Goal: Task Accomplishment & Management: Manage account settings

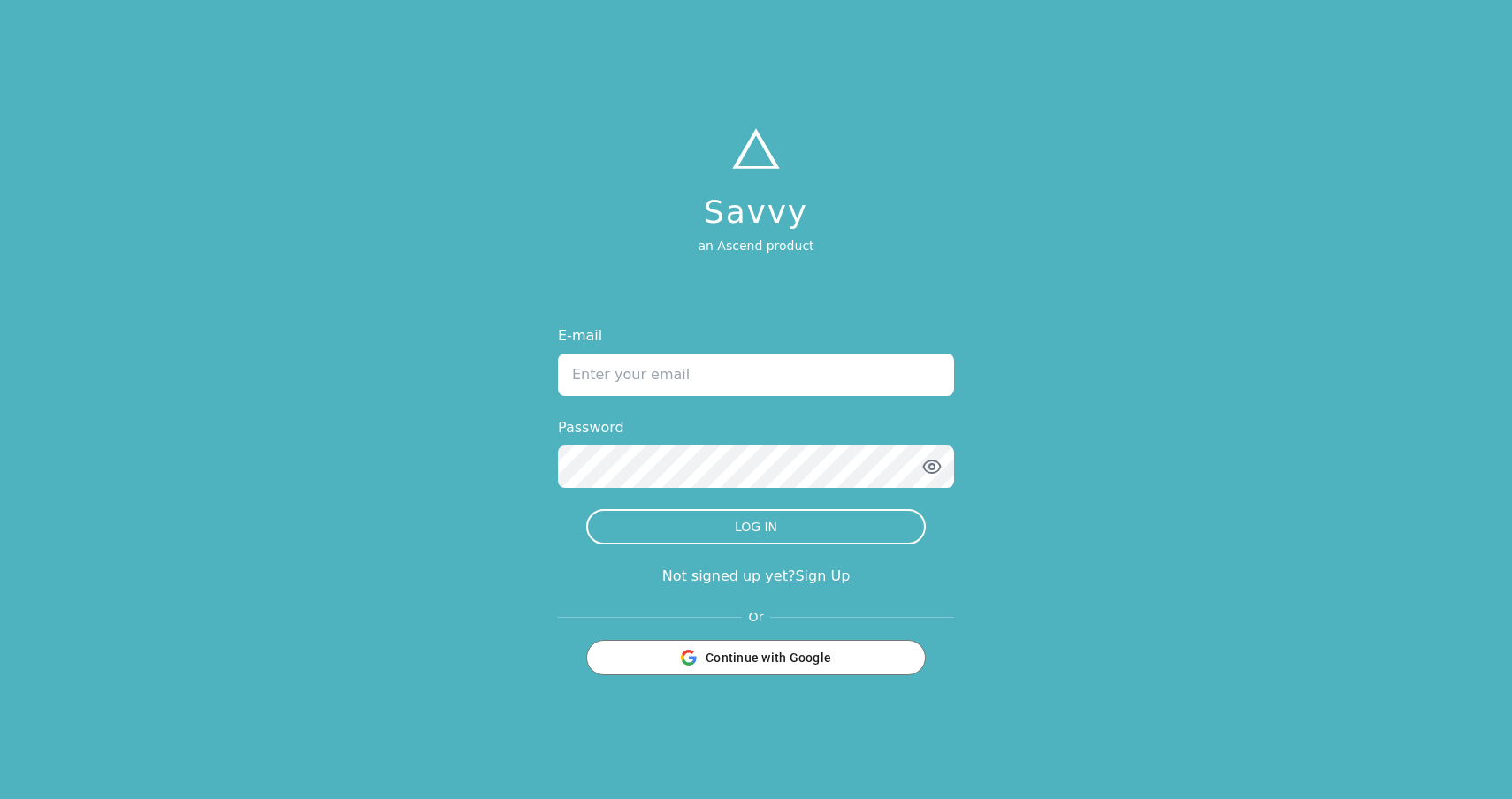
type input "[EMAIL_ADDRESS][DOMAIN_NAME]"
click at [756, 526] on button "LOG IN" at bounding box center [756, 526] width 339 height 35
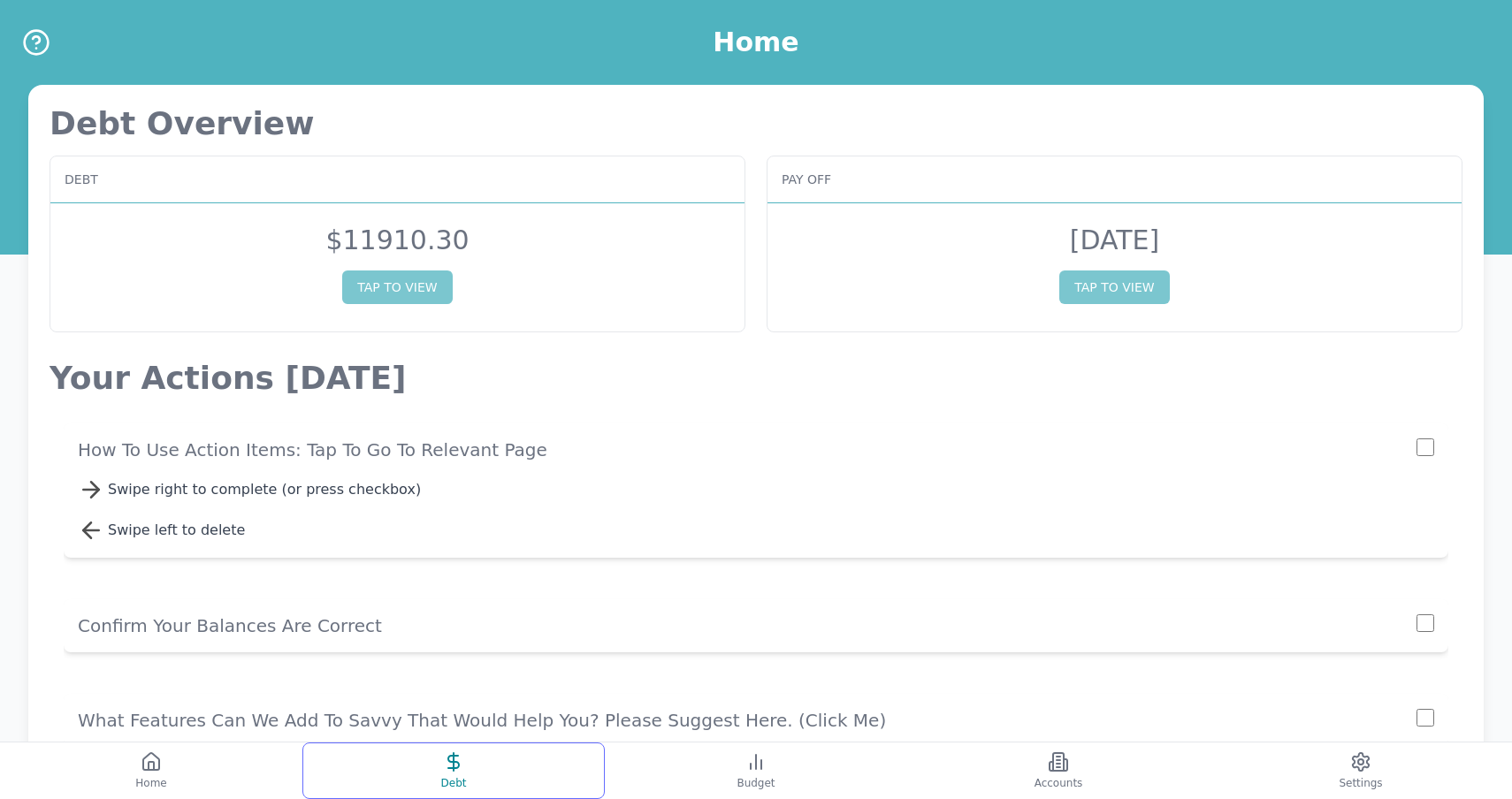
click at [452, 751] on icon at bounding box center [453, 762] width 21 height 21
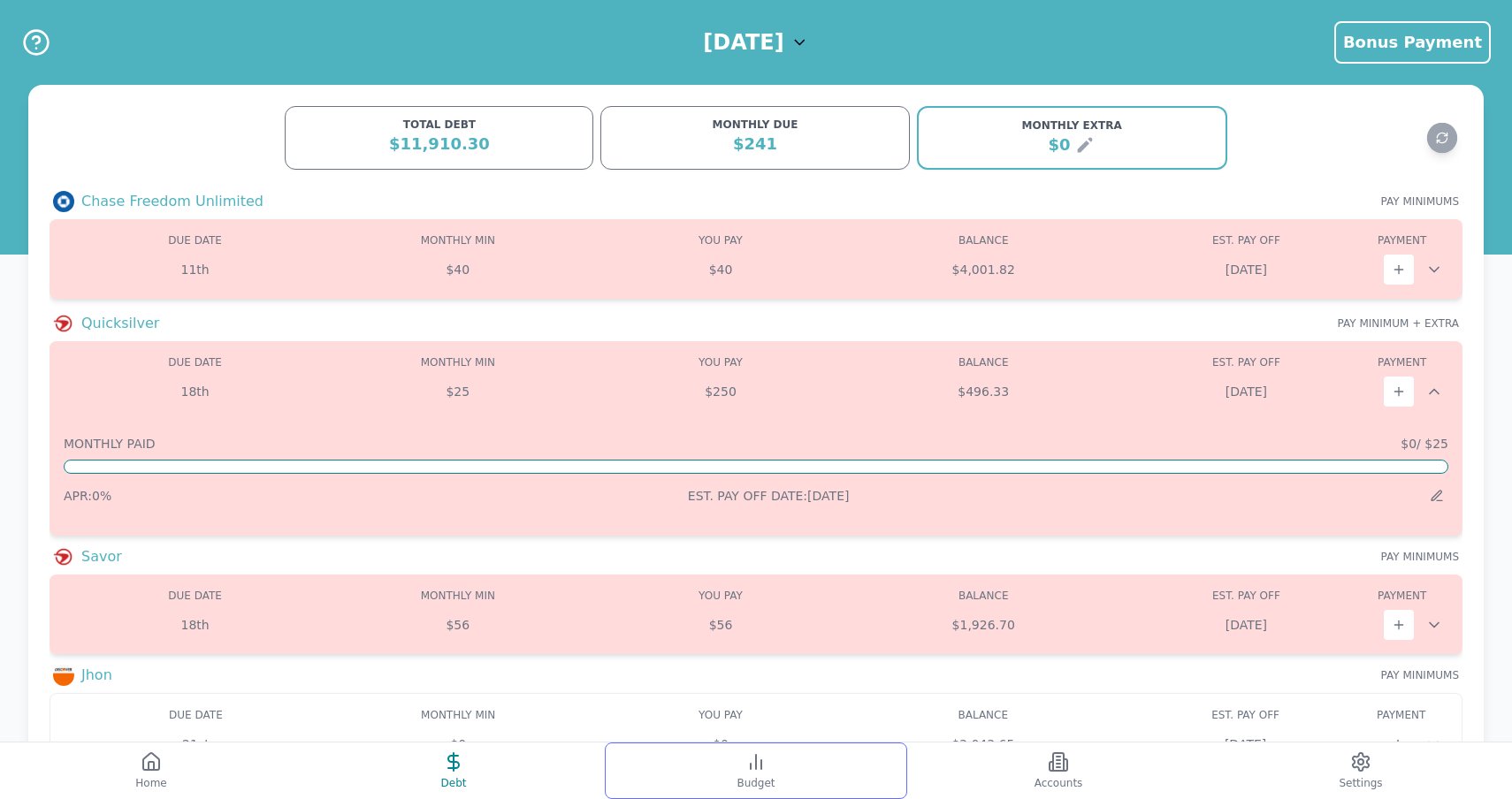
click at [763, 769] on icon at bounding box center [756, 762] width 21 height 21
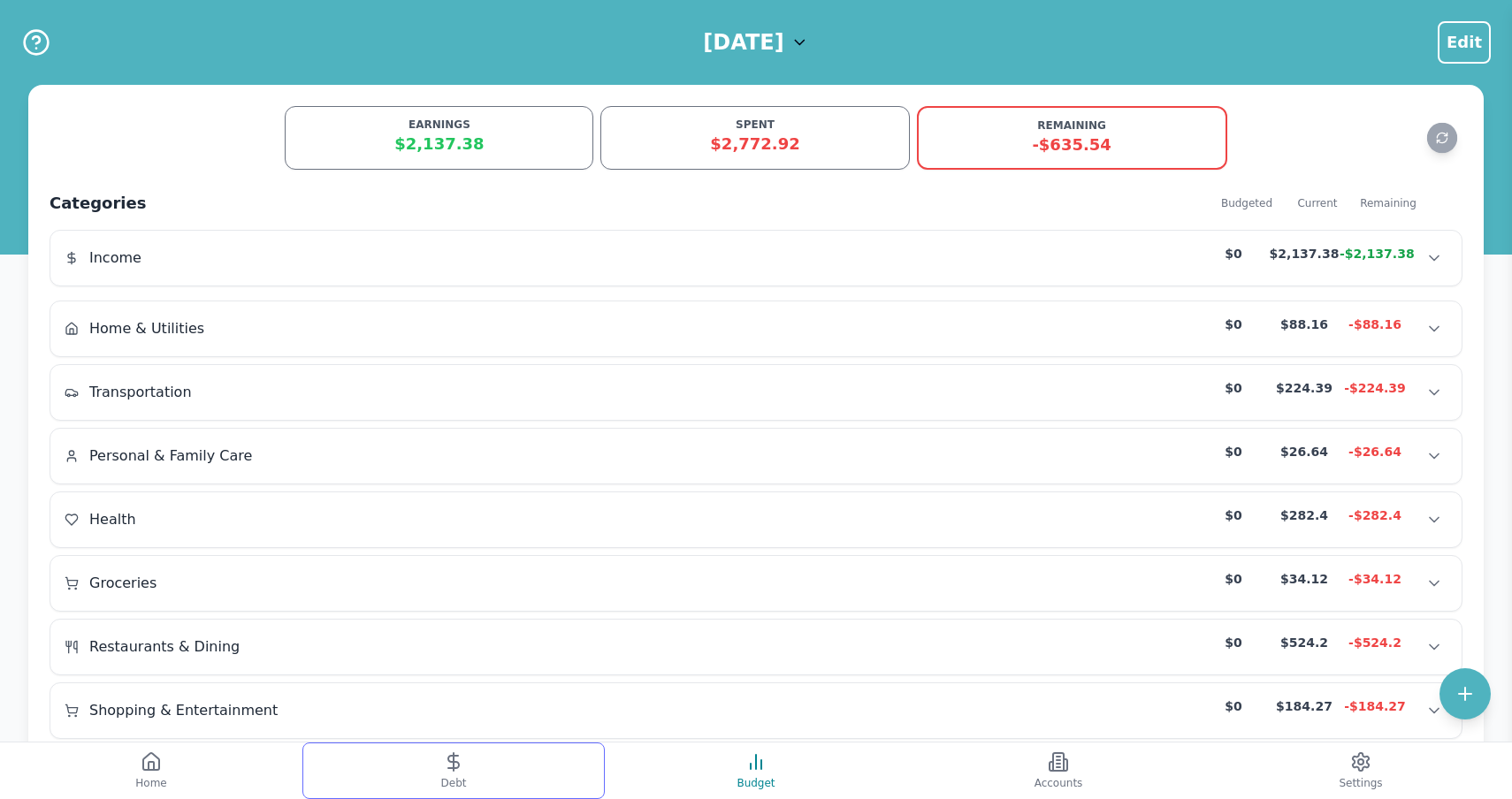
click at [494, 771] on button "Debt" at bounding box center [454, 770] width 303 height 57
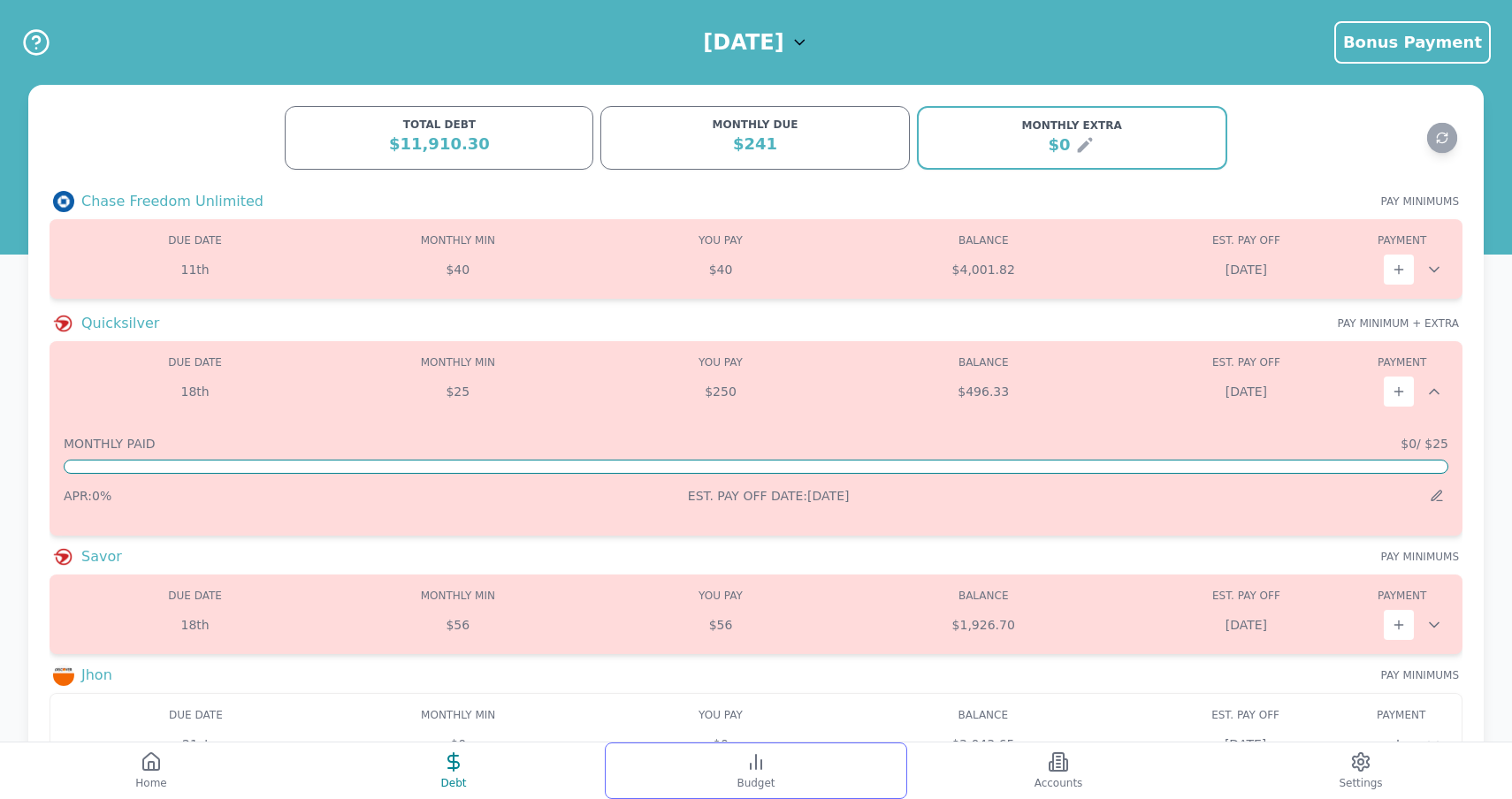
click at [744, 744] on button "Budget" at bounding box center [756, 770] width 303 height 57
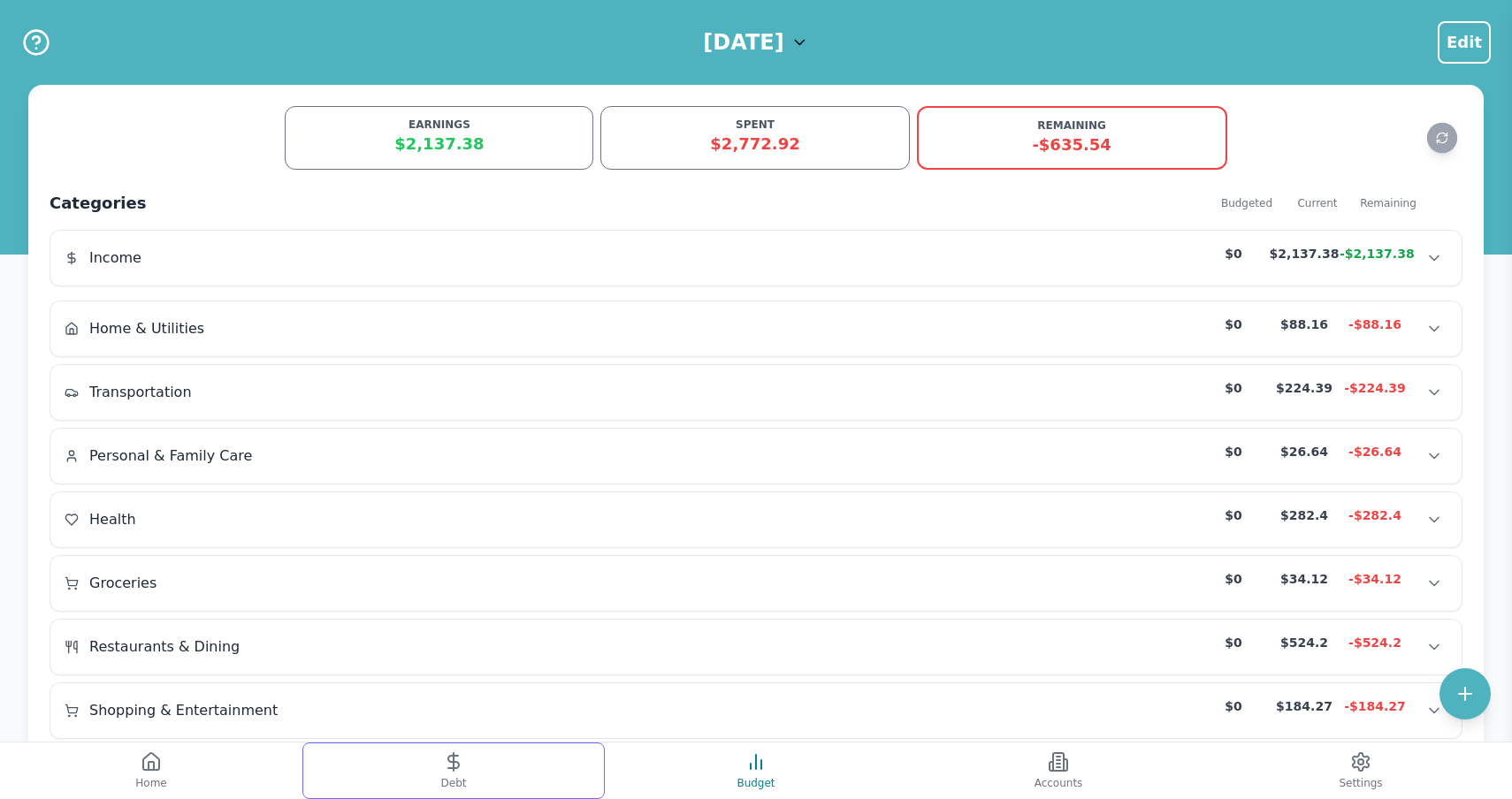
click at [560, 753] on button "Debt" at bounding box center [454, 770] width 303 height 57
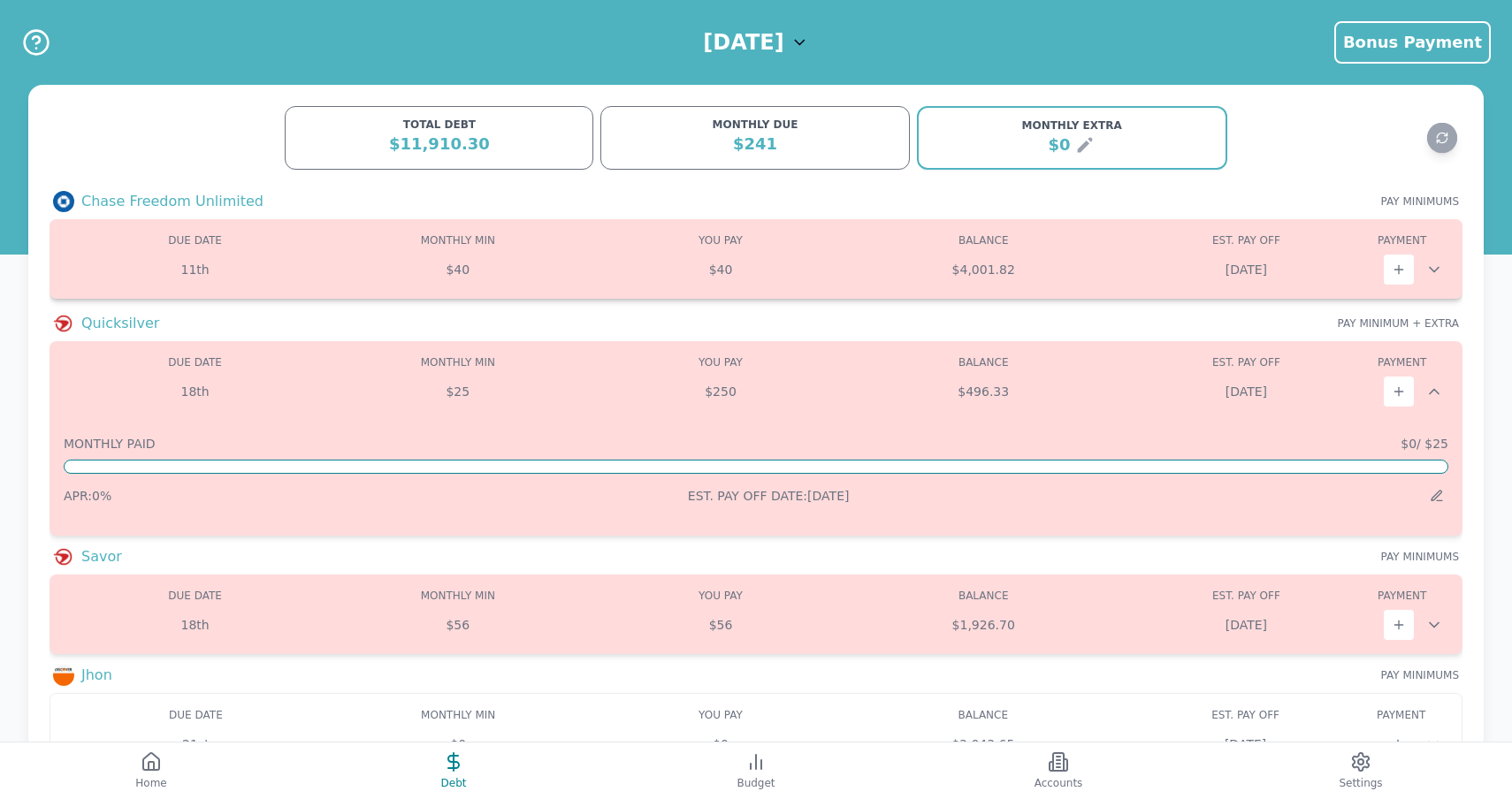
click at [1435, 269] on icon at bounding box center [1434, 269] width 18 height 18
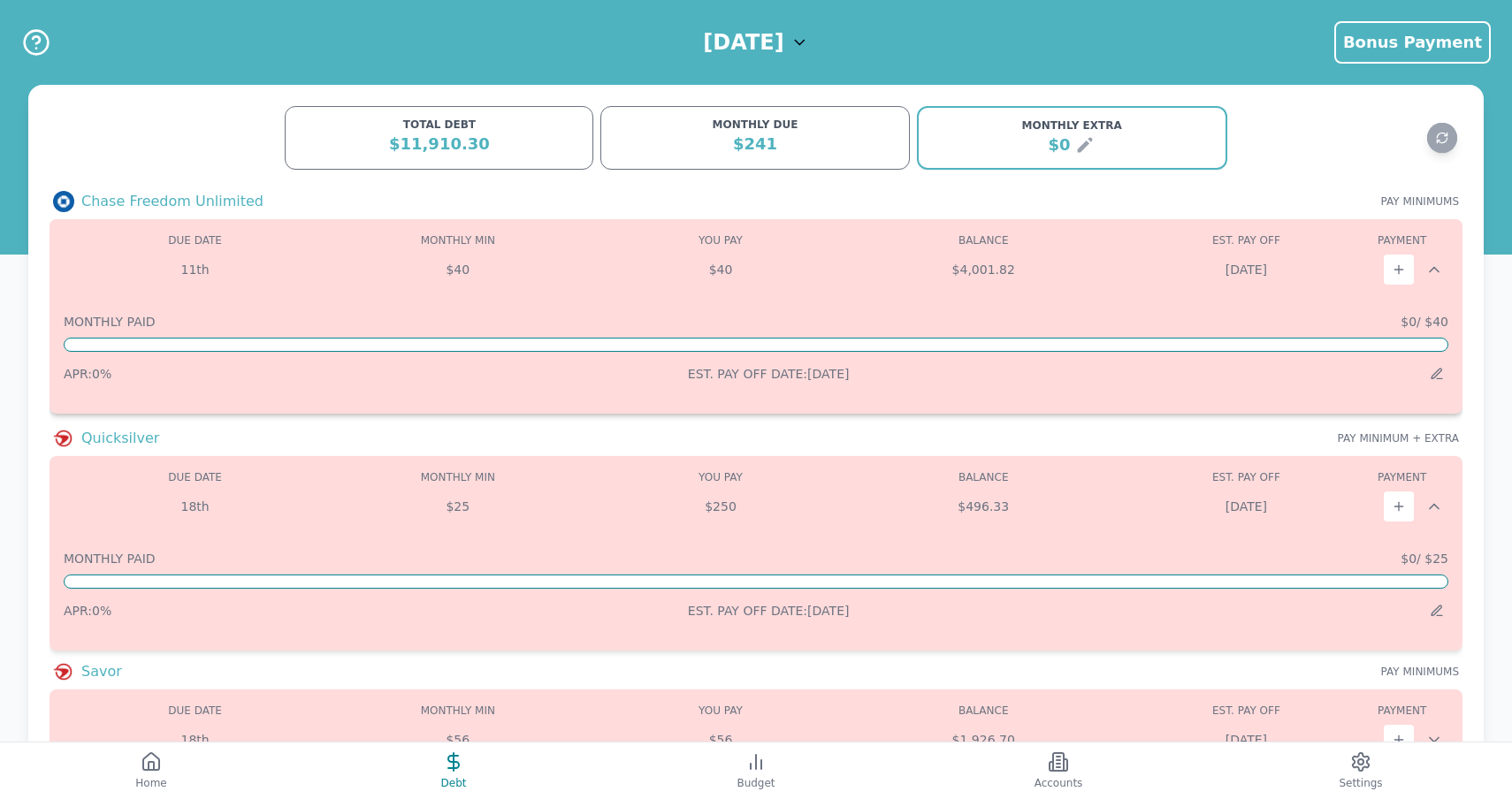
click at [1435, 269] on icon at bounding box center [1434, 270] width 8 height 5
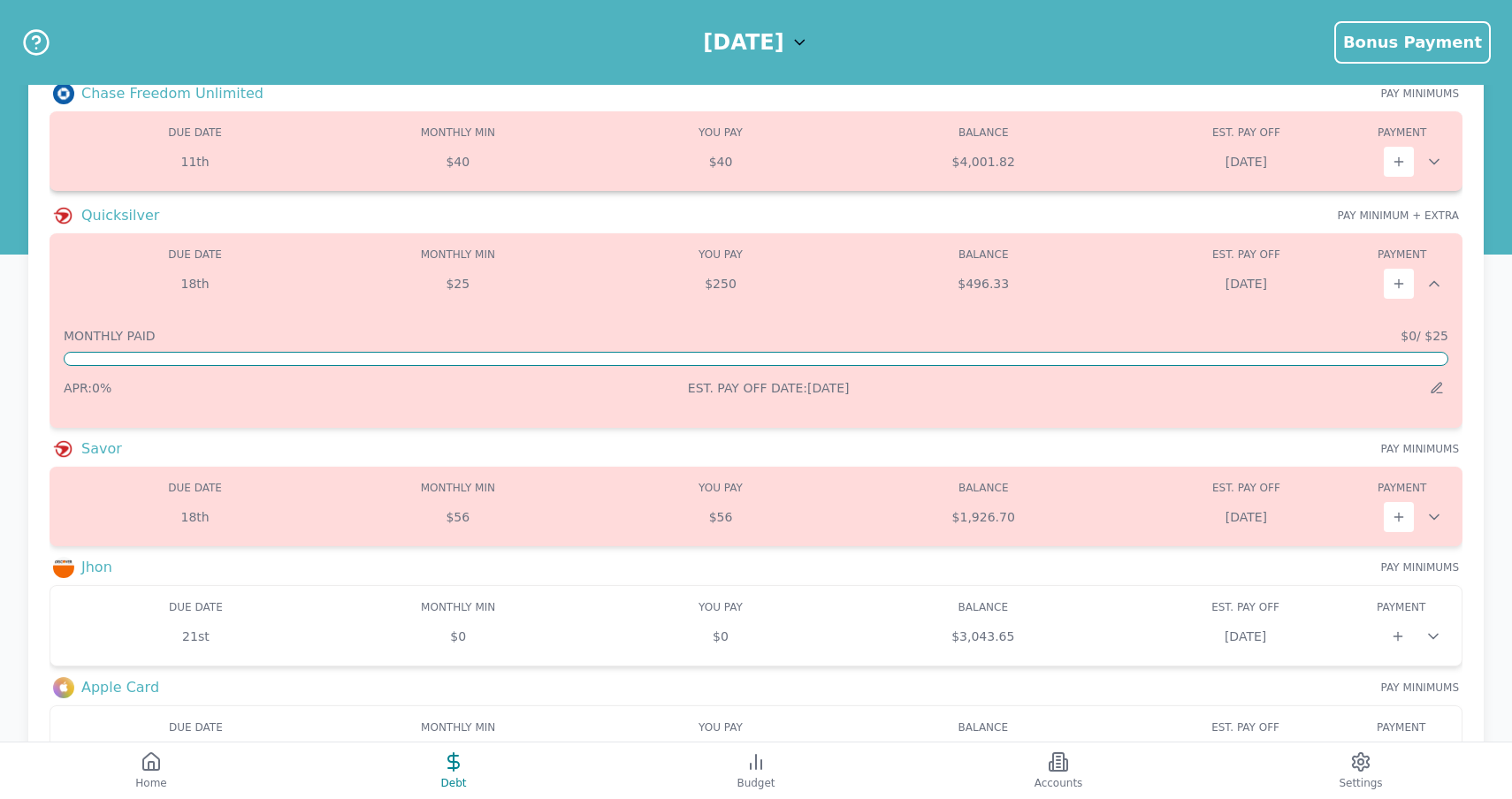
scroll to position [119, 0]
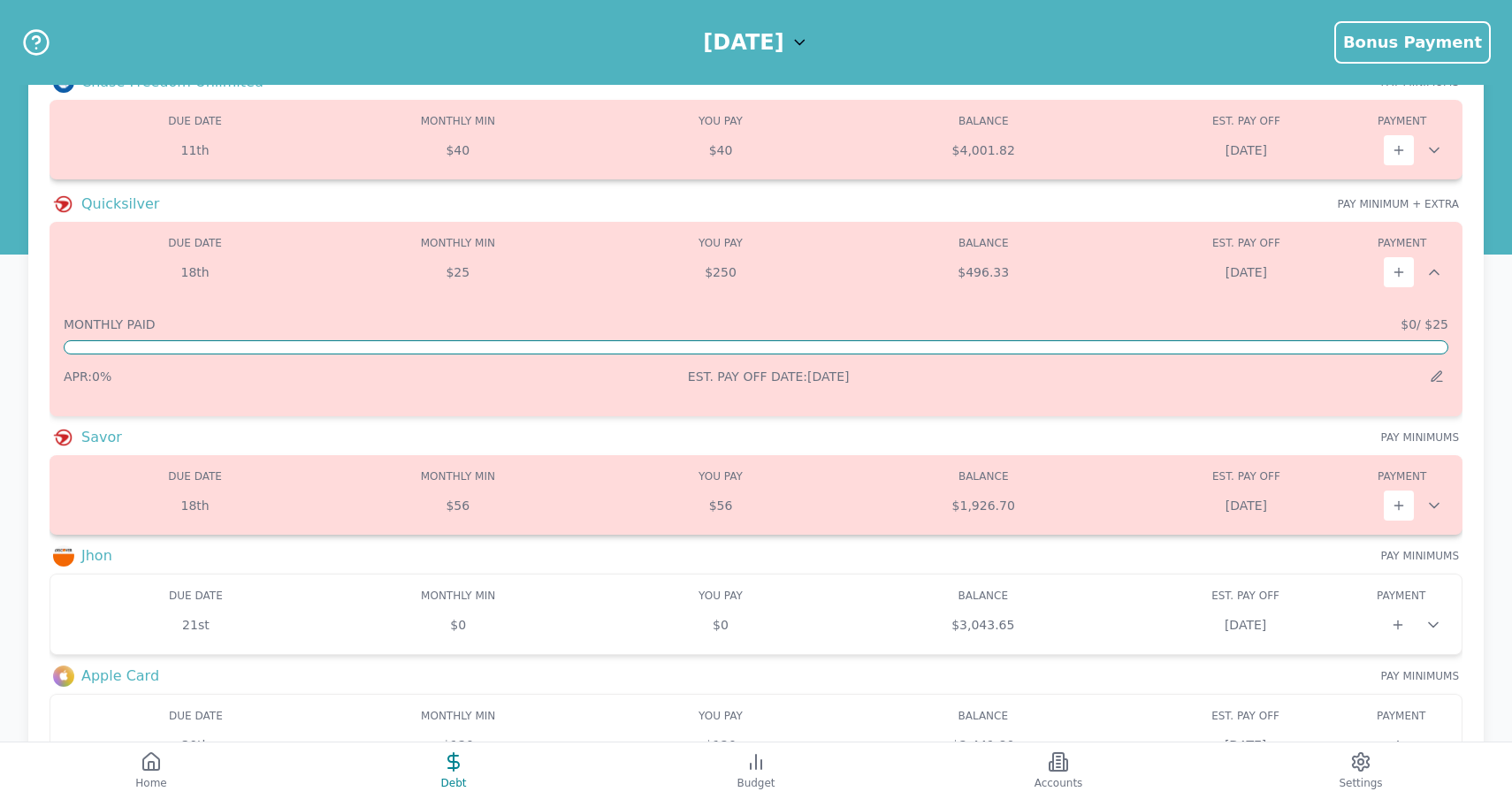
click at [1448, 503] on div "Due: 18th Min: $56 You Pay: $56 Balance: $1,926.70 DUE DATE MONTHLY MIN MIN YOU…" at bounding box center [756, 494] width 1413 height 79
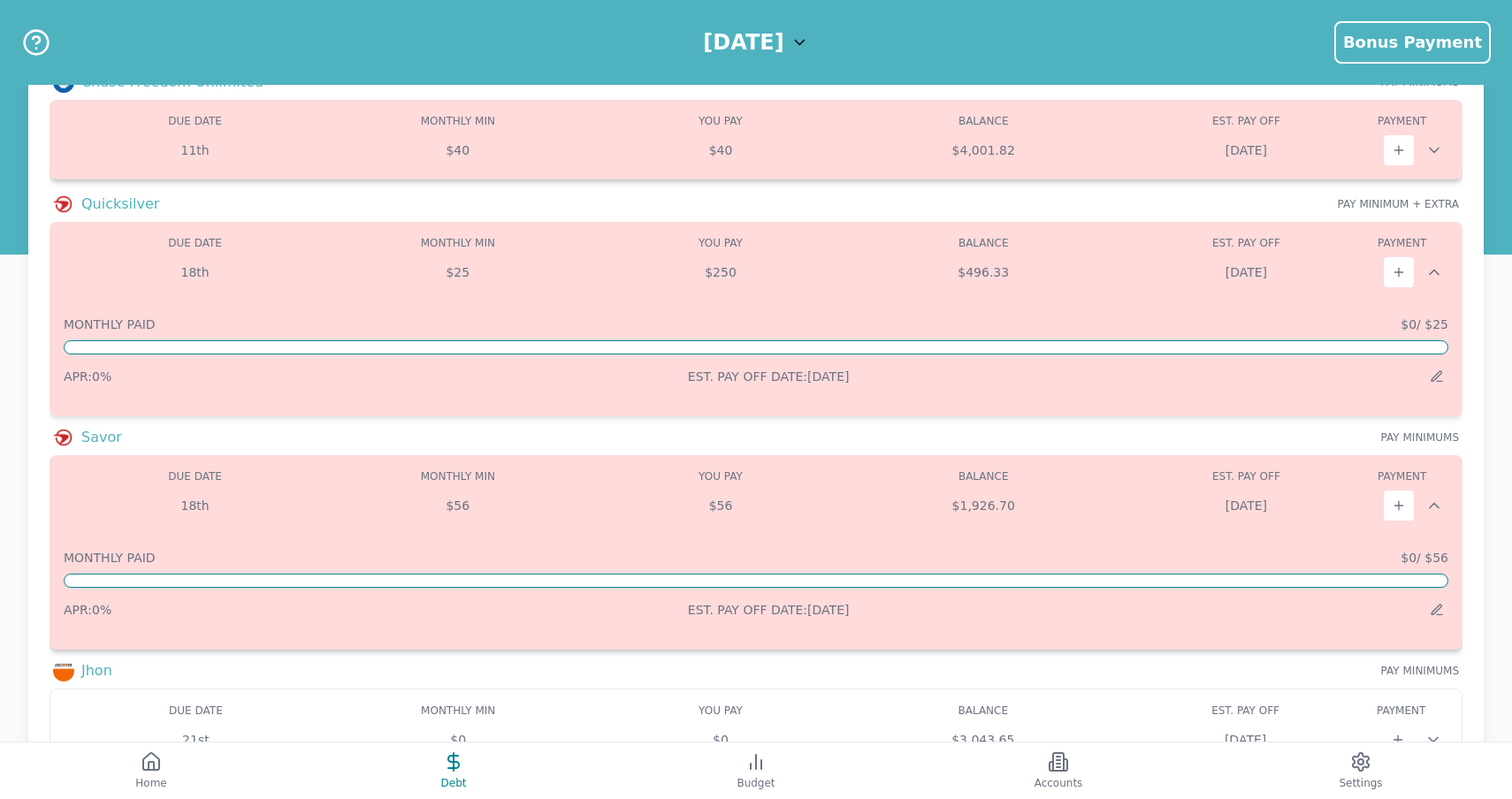
click at [1448, 503] on div "Due: 18th Min: $56 You Pay: $56 Balance: $1,926.70 DUE DATE MONTHLY MIN MIN YOU…" at bounding box center [756, 552] width 1413 height 194
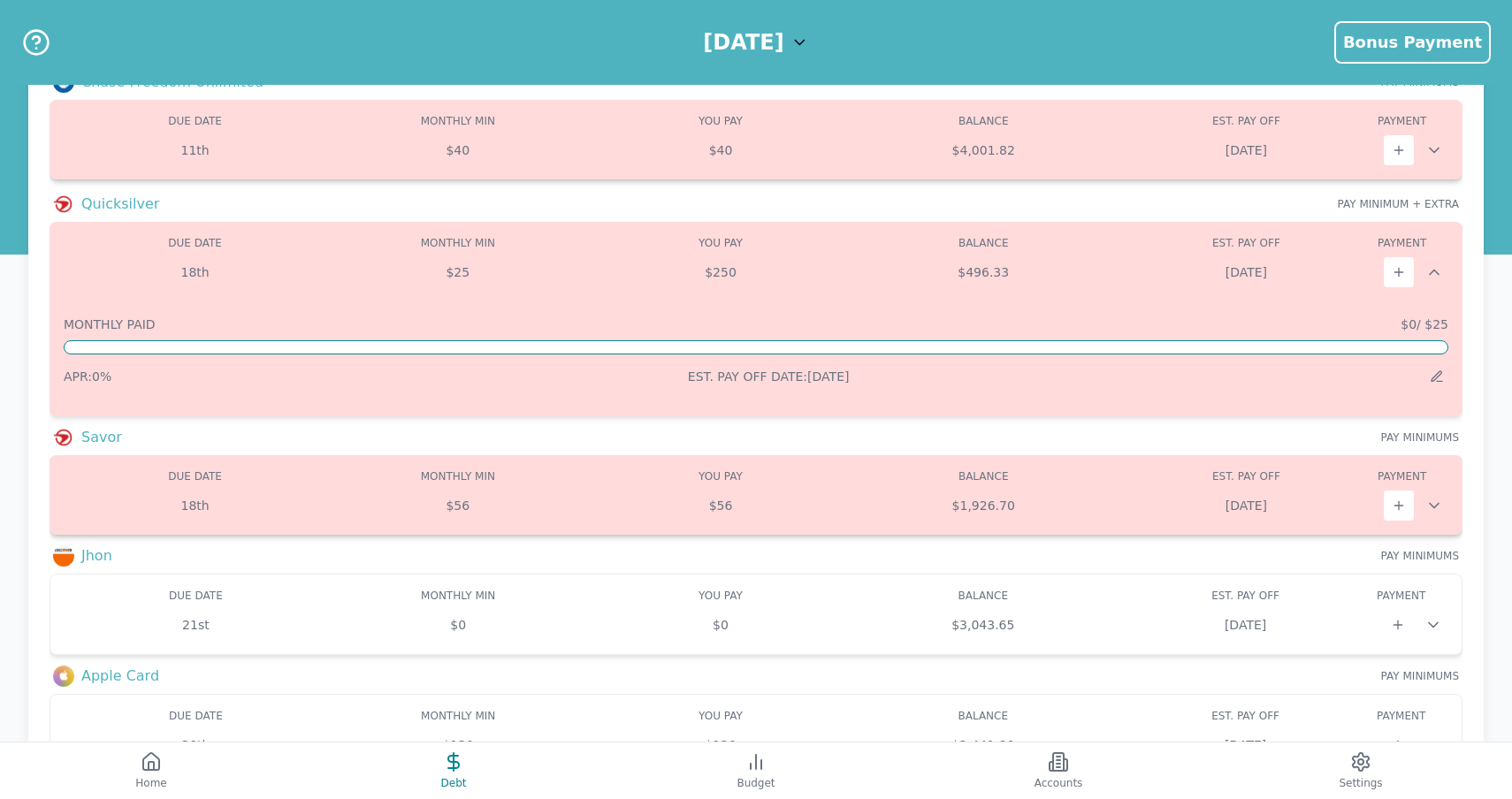
click at [1448, 503] on div "Due: 18th Min: $56 You Pay: $56 Balance: $1,926.70 DUE DATE MONTHLY MIN MIN YOU…" at bounding box center [756, 494] width 1413 height 79
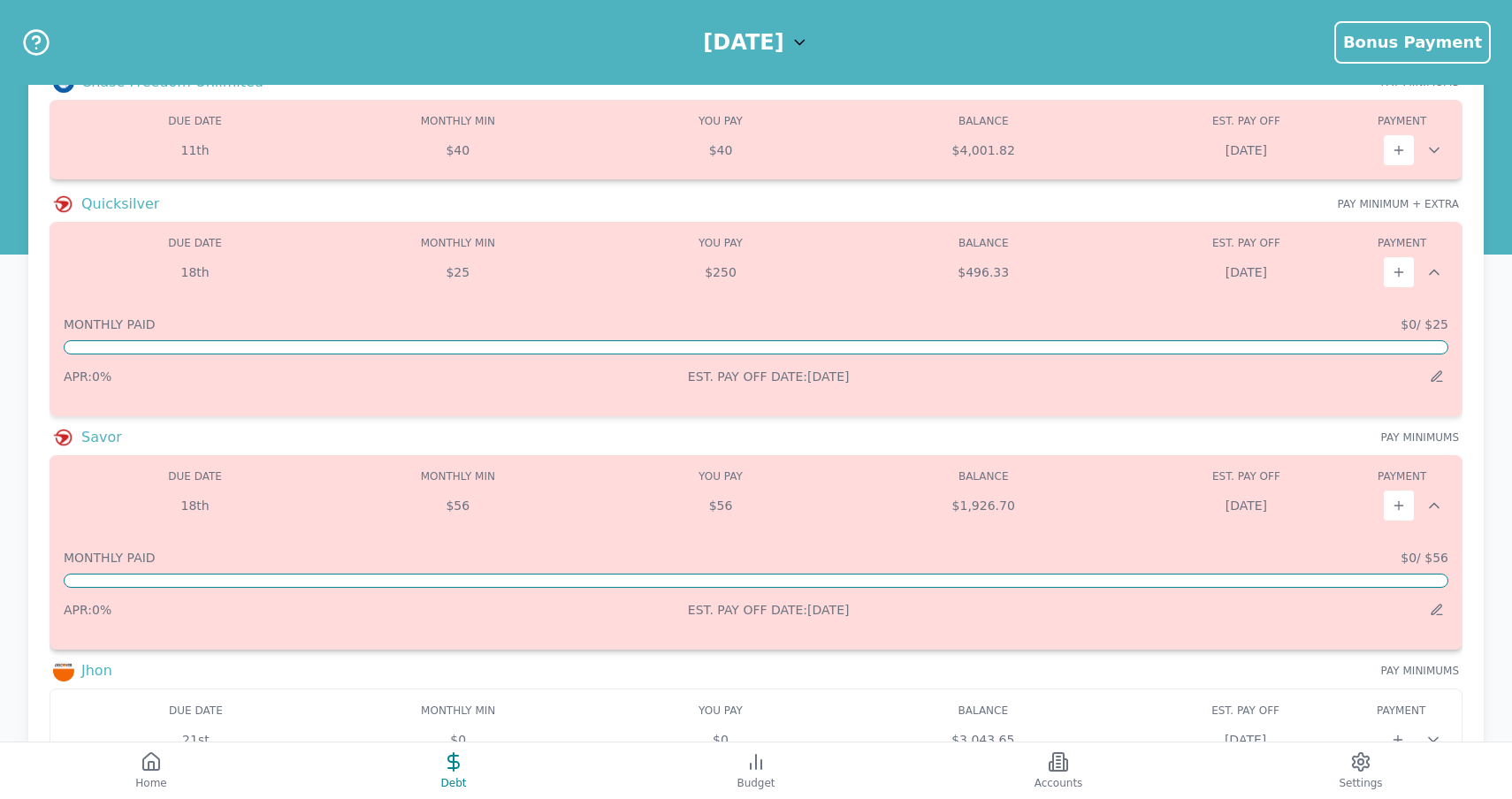
click at [1448, 503] on div "Due: 18th Min: $56 You Pay: $56 Balance: $1,926.70 DUE DATE MONTHLY MIN MIN YOU…" at bounding box center [756, 552] width 1413 height 194
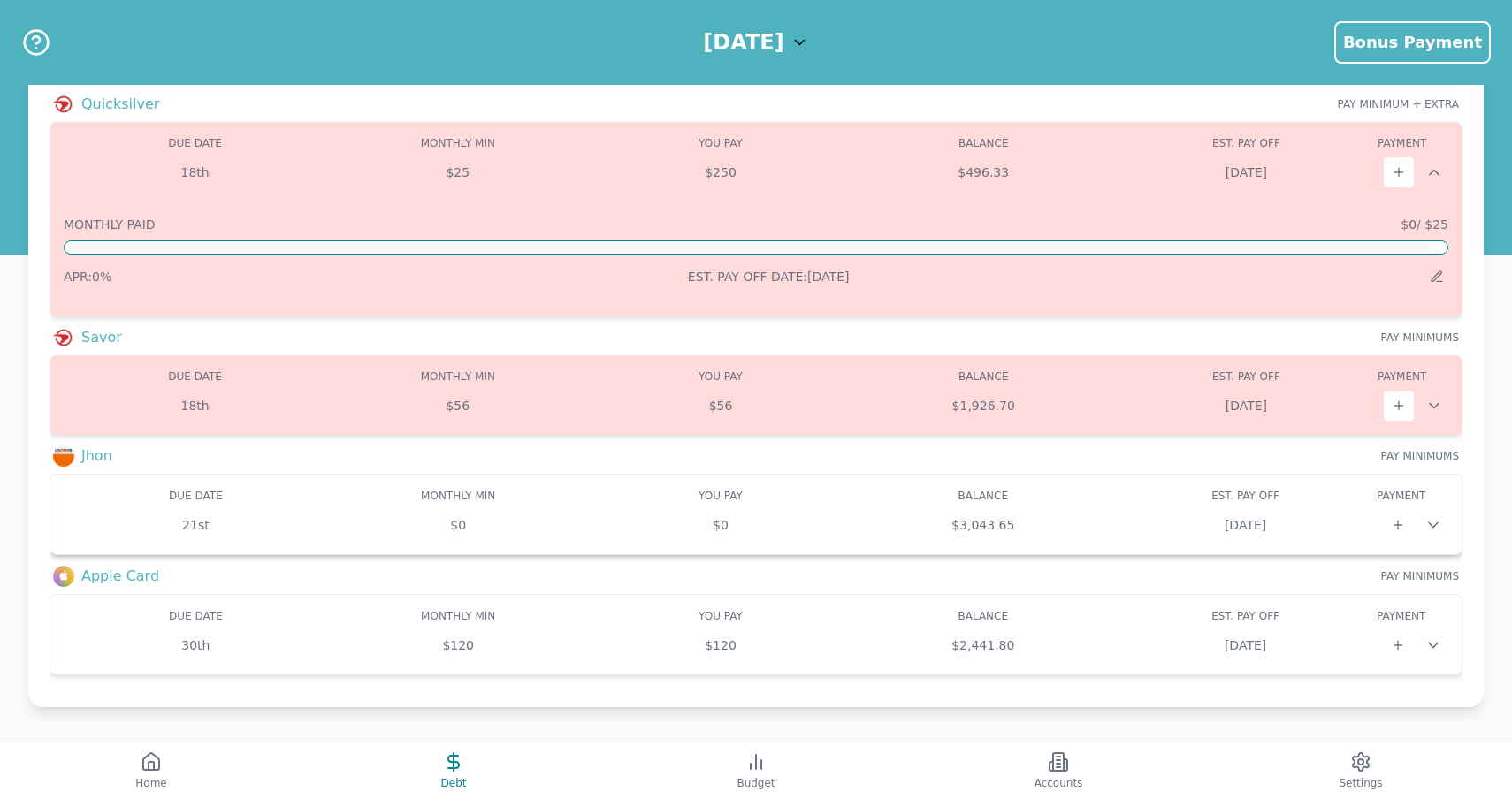
scroll to position [219, 0]
click at [1435, 522] on icon at bounding box center [1433, 525] width 18 height 18
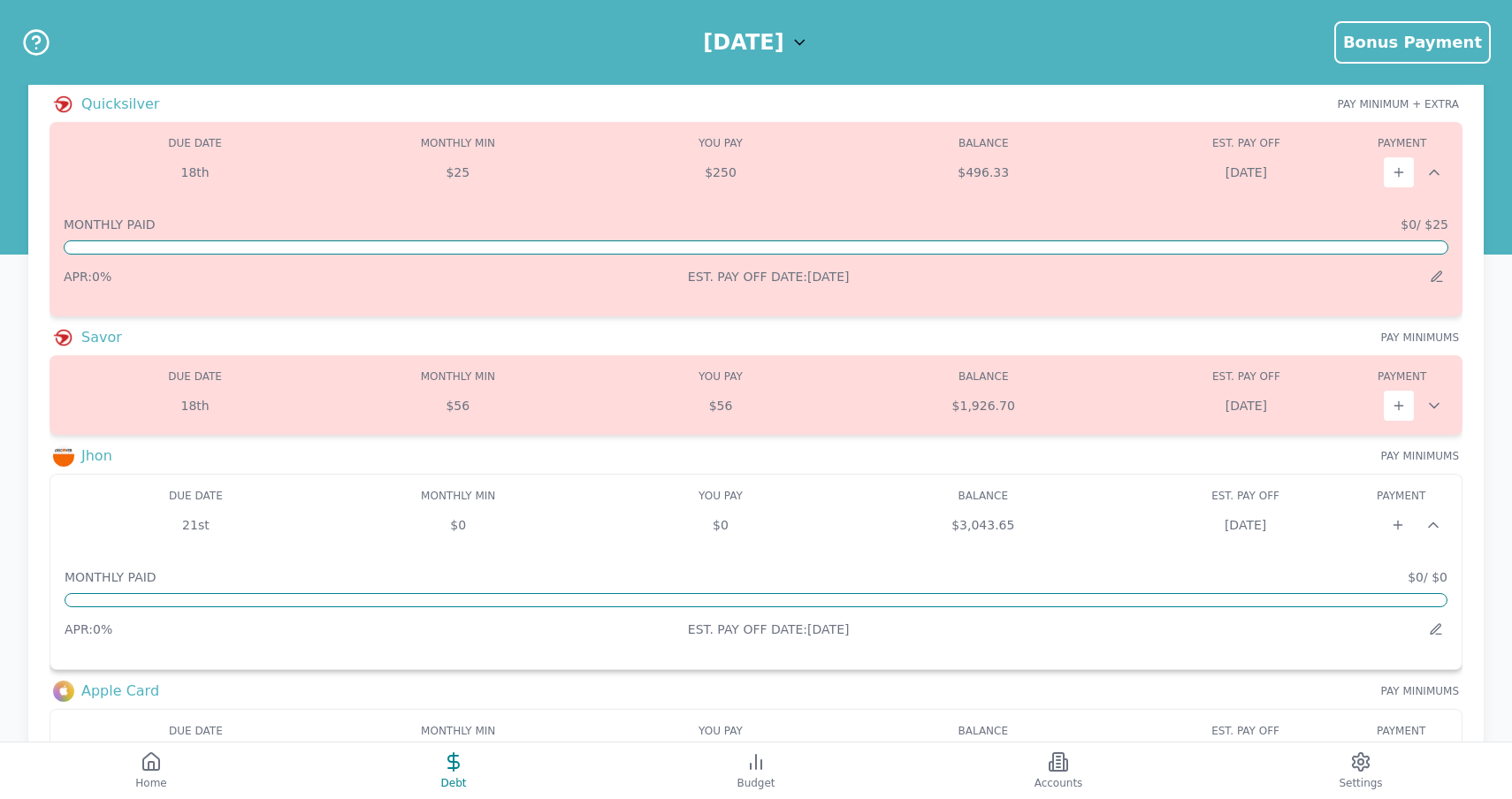
click at [1436, 523] on icon at bounding box center [1433, 525] width 18 height 18
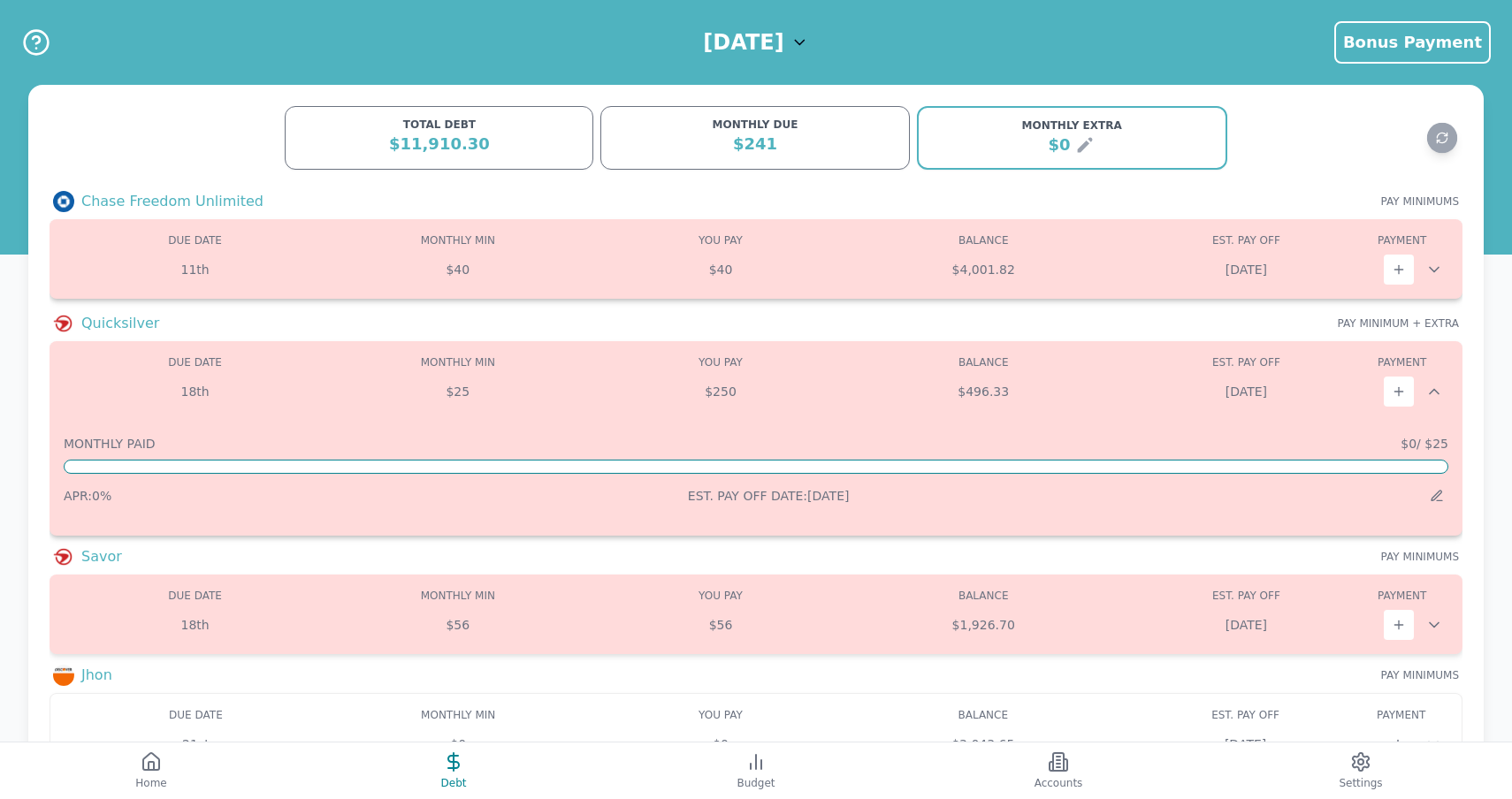
scroll to position [0, 0]
click at [1433, 134] on button "Refresh data" at bounding box center [1442, 138] width 31 height 31
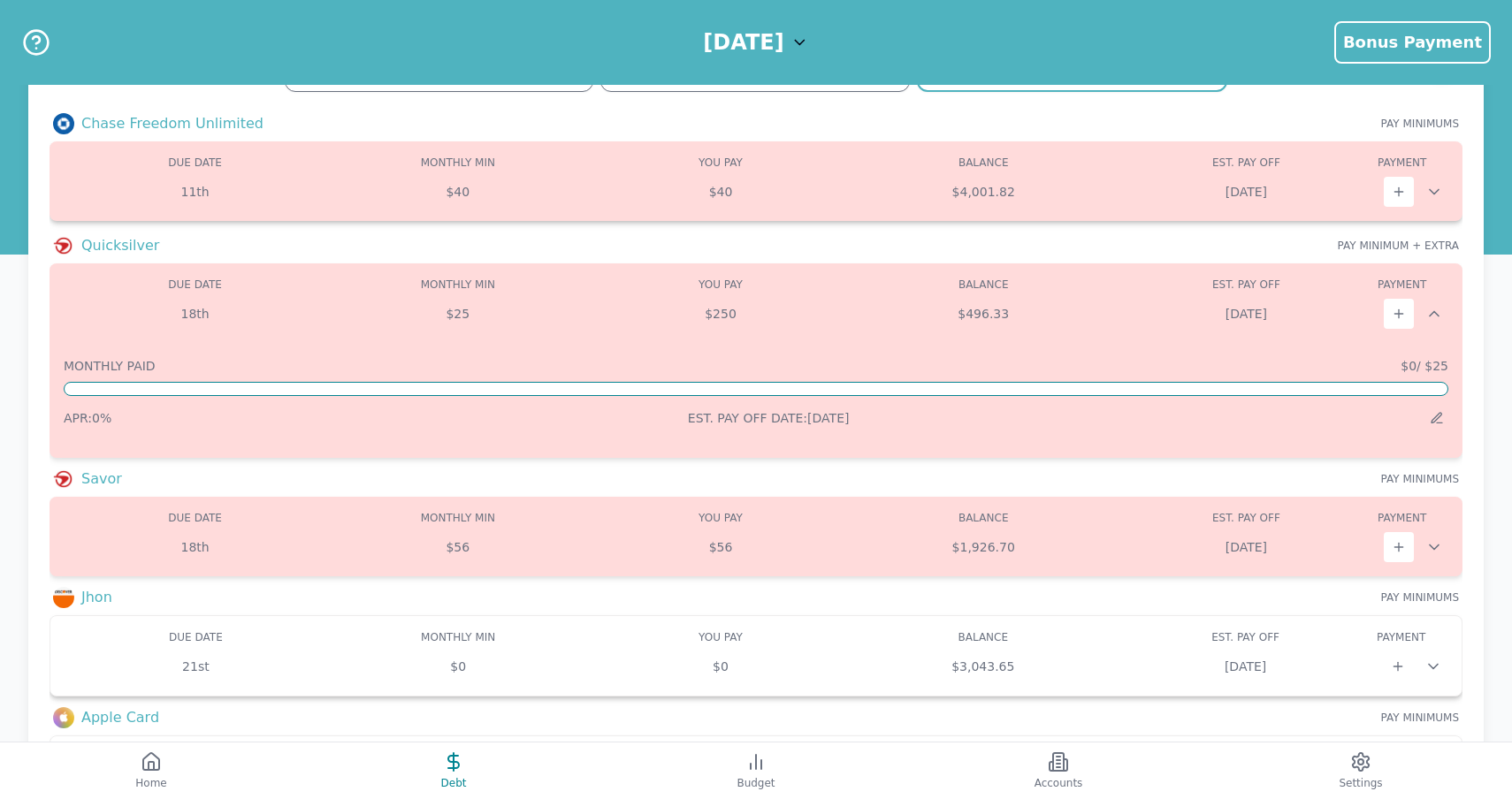
scroll to position [136, 0]
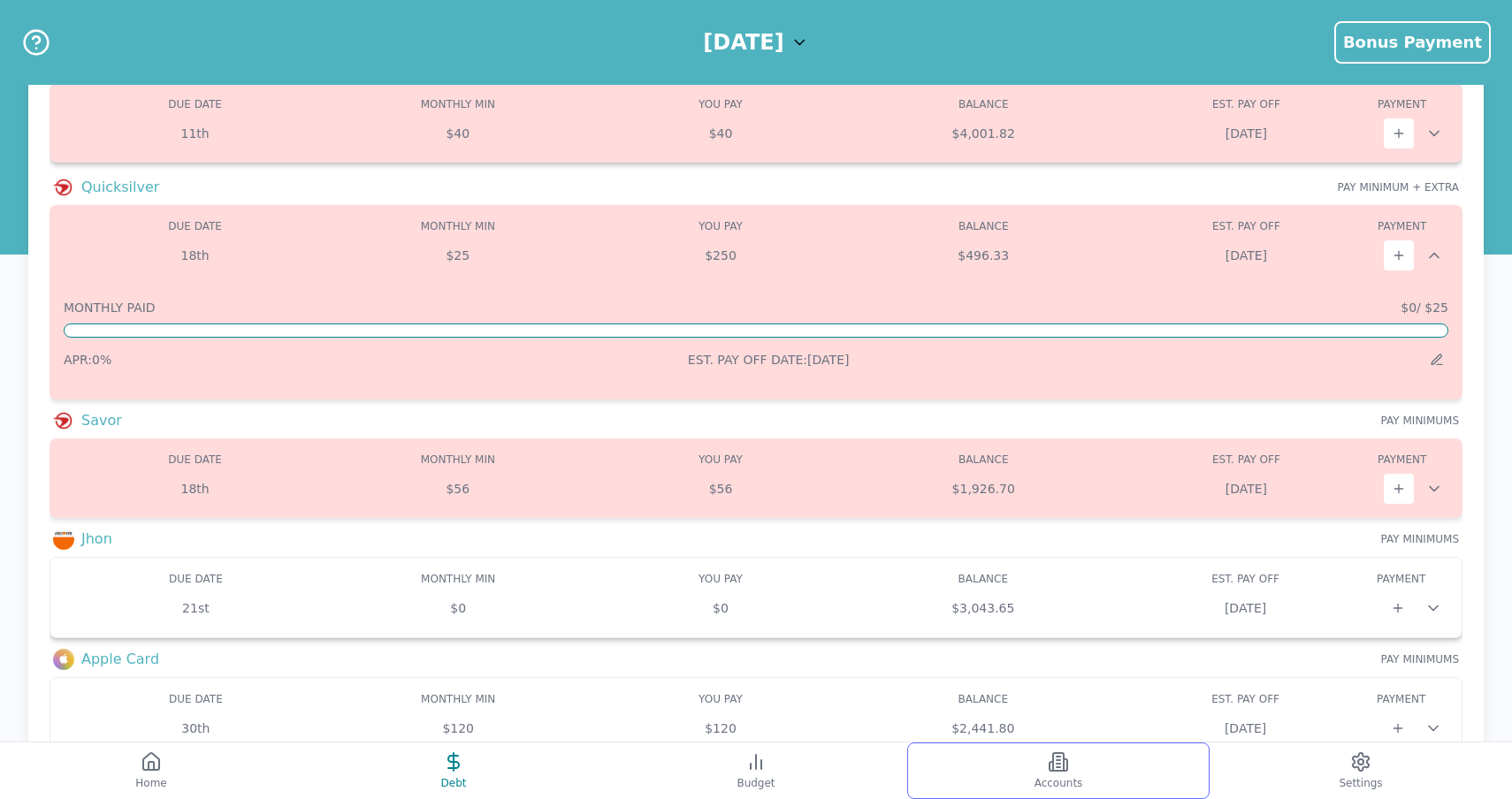
click at [1040, 758] on button "Accounts" at bounding box center [1058, 770] width 303 height 57
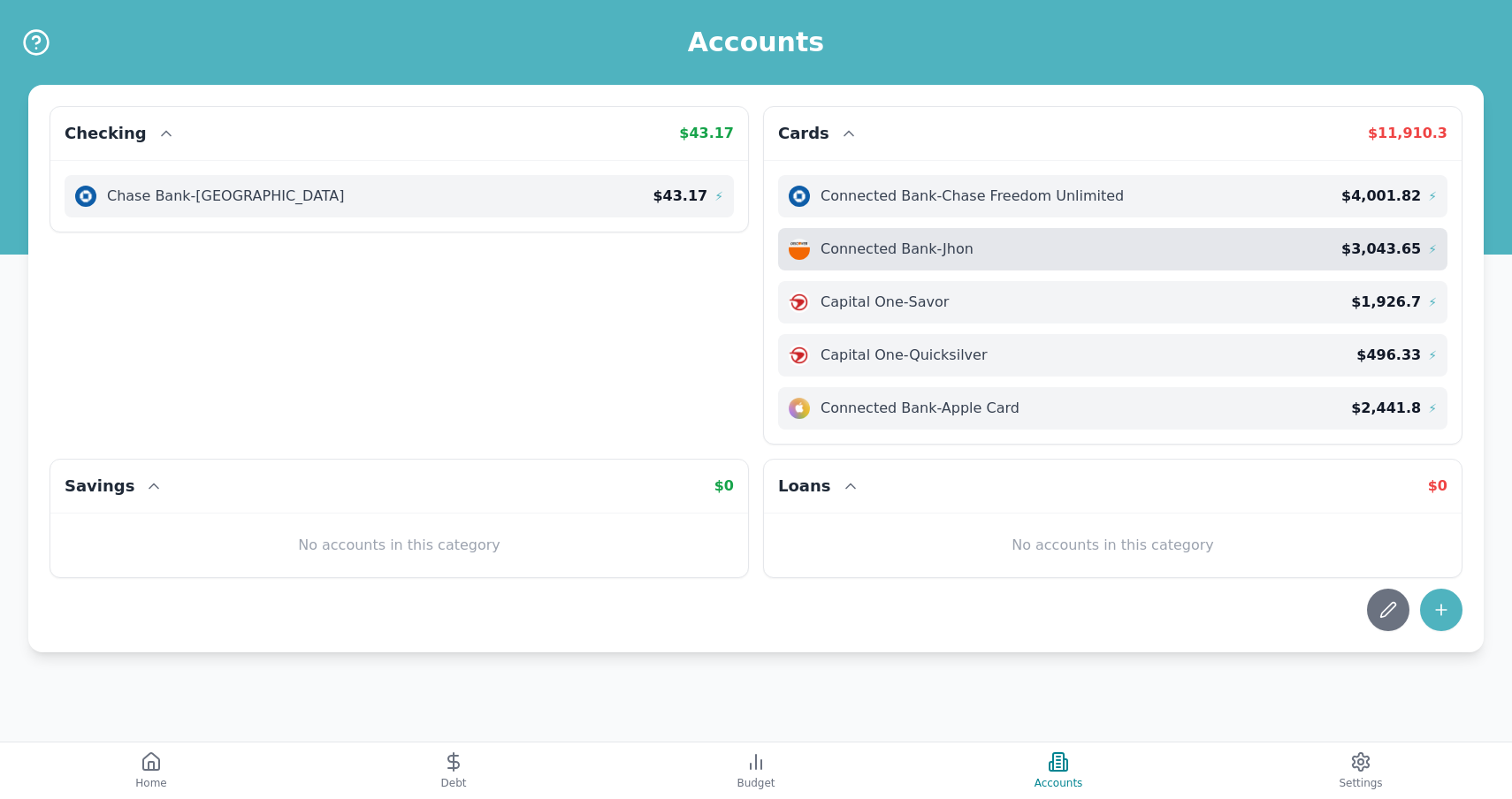
click at [967, 246] on span "Connected Bank - Jhon" at bounding box center [897, 249] width 153 height 21
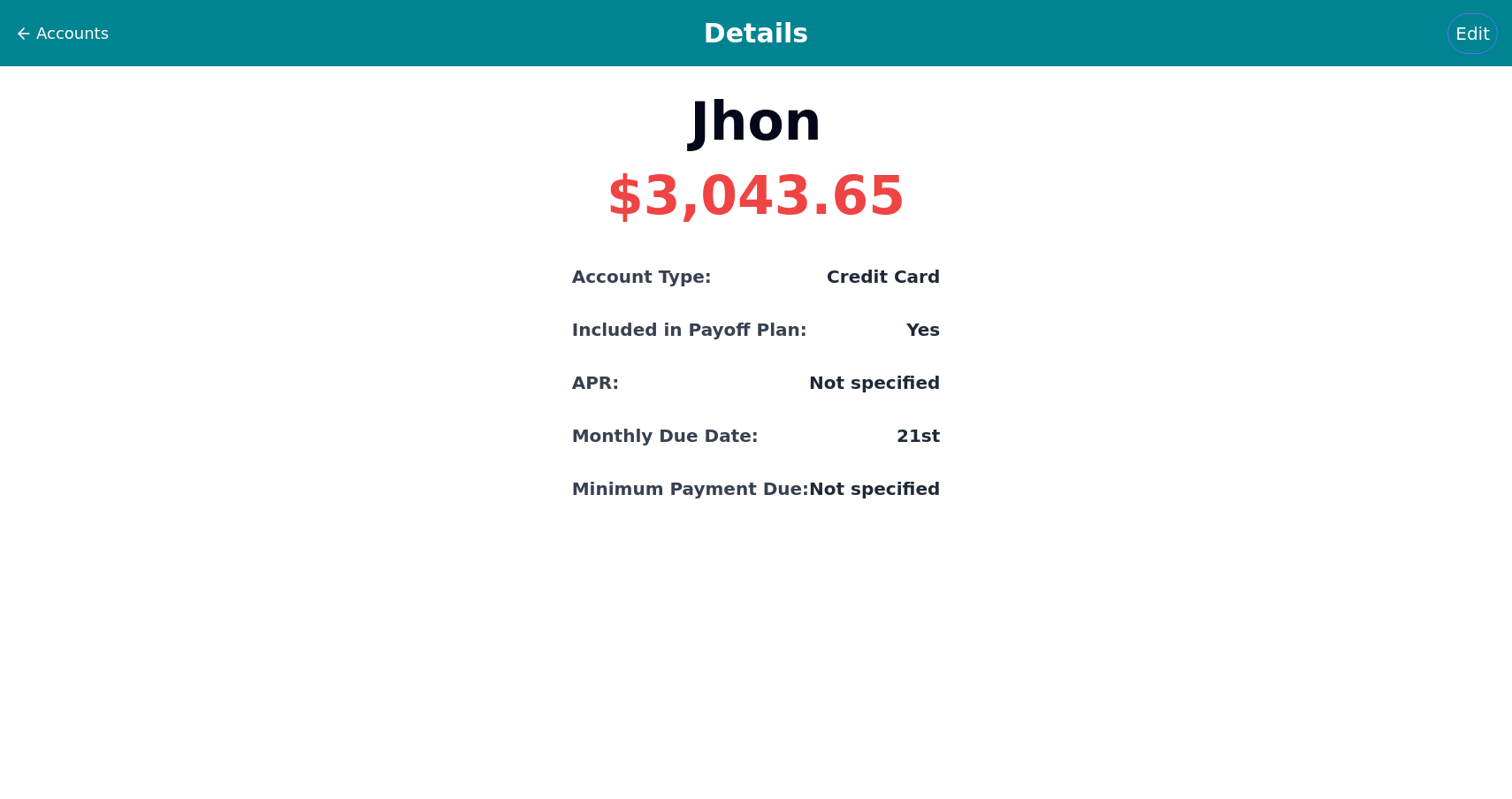
click at [1477, 35] on span "Edit" at bounding box center [1472, 34] width 35 height 25
select select "credit"
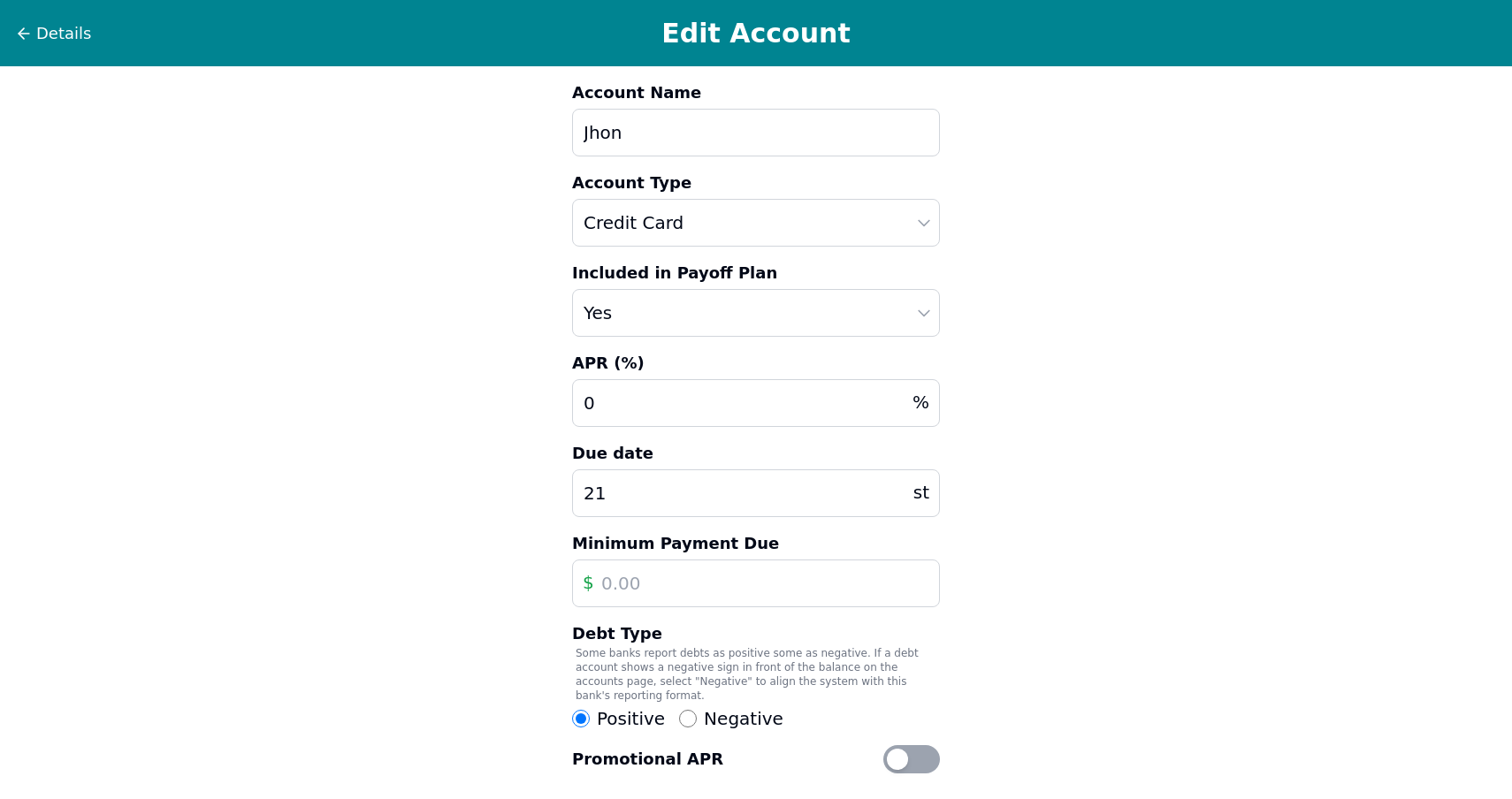
drag, startPoint x: 749, startPoint y: 140, endPoint x: 522, endPoint y: 153, distance: 227.4
click at [522, 146] on div "Details Edit Account Account Name Jhon Account Type Auto Loan Home Loan Student…" at bounding box center [756, 477] width 1512 height 955
type input "J"
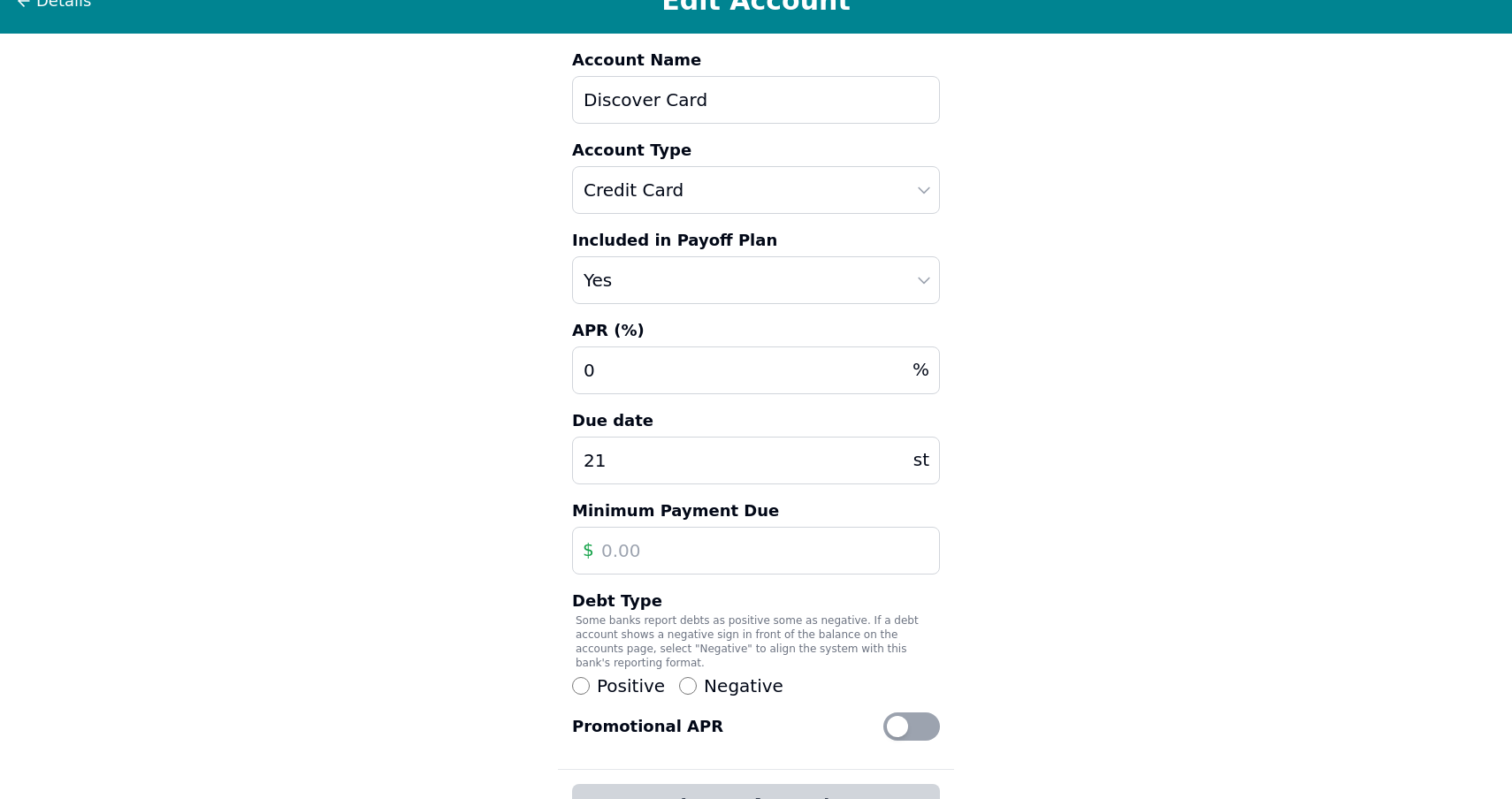
type input "Discover Card"
click at [705, 371] on input "0" at bounding box center [756, 370] width 368 height 48
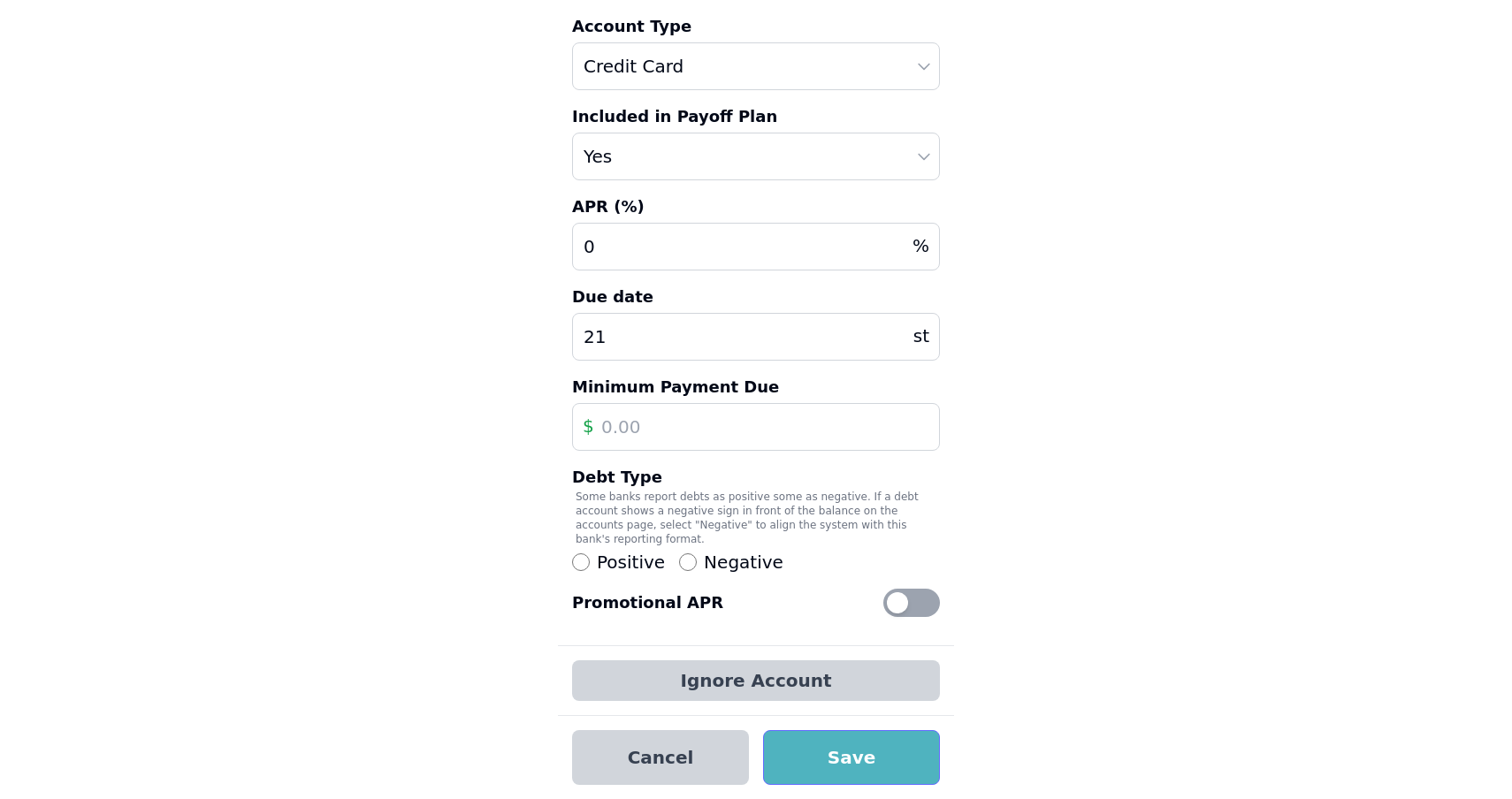
scroll to position [157, 0]
click at [888, 770] on button "Save" at bounding box center [851, 757] width 177 height 55
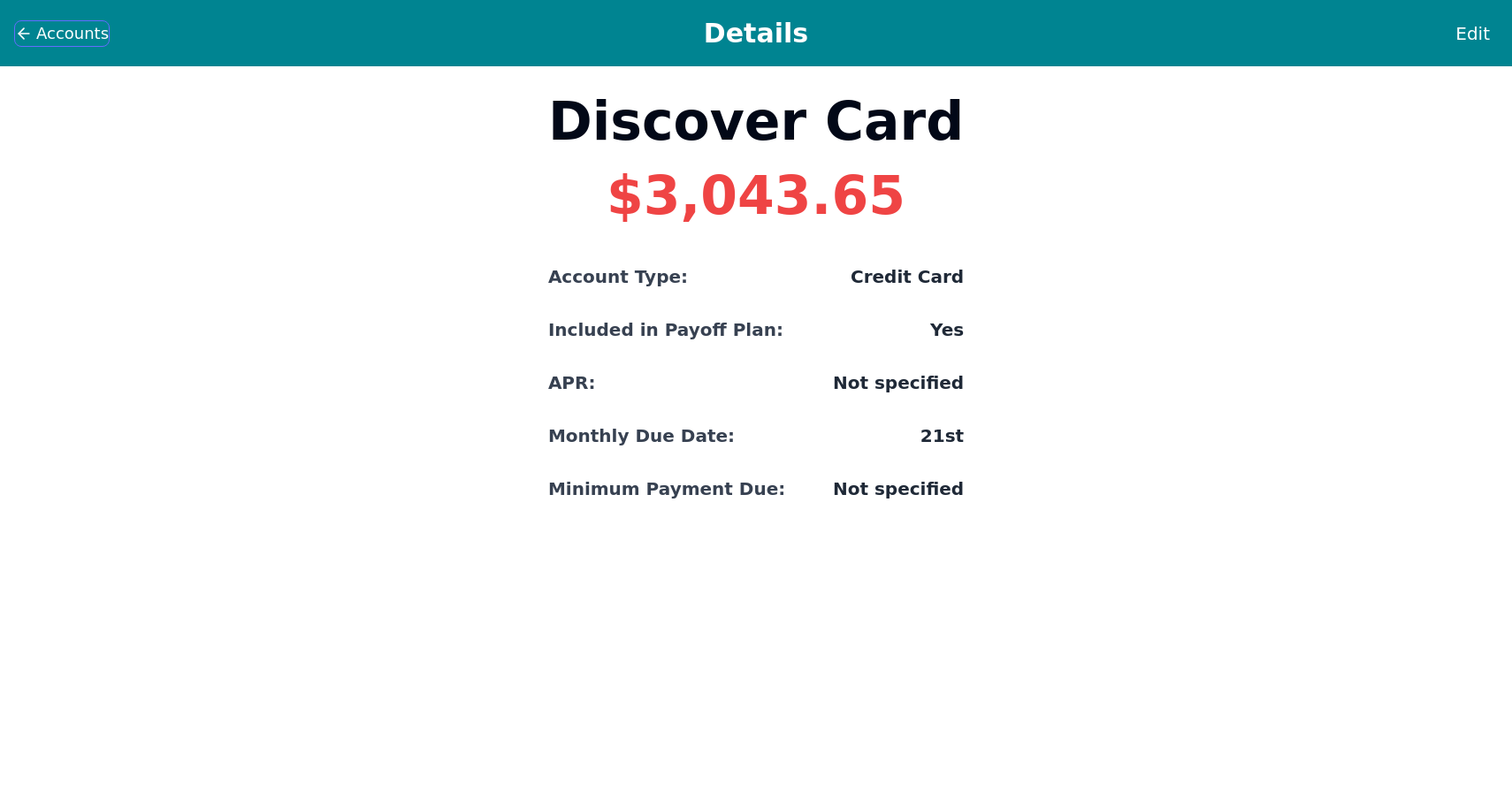
click at [31, 21] on button "Accounts" at bounding box center [62, 34] width 95 height 26
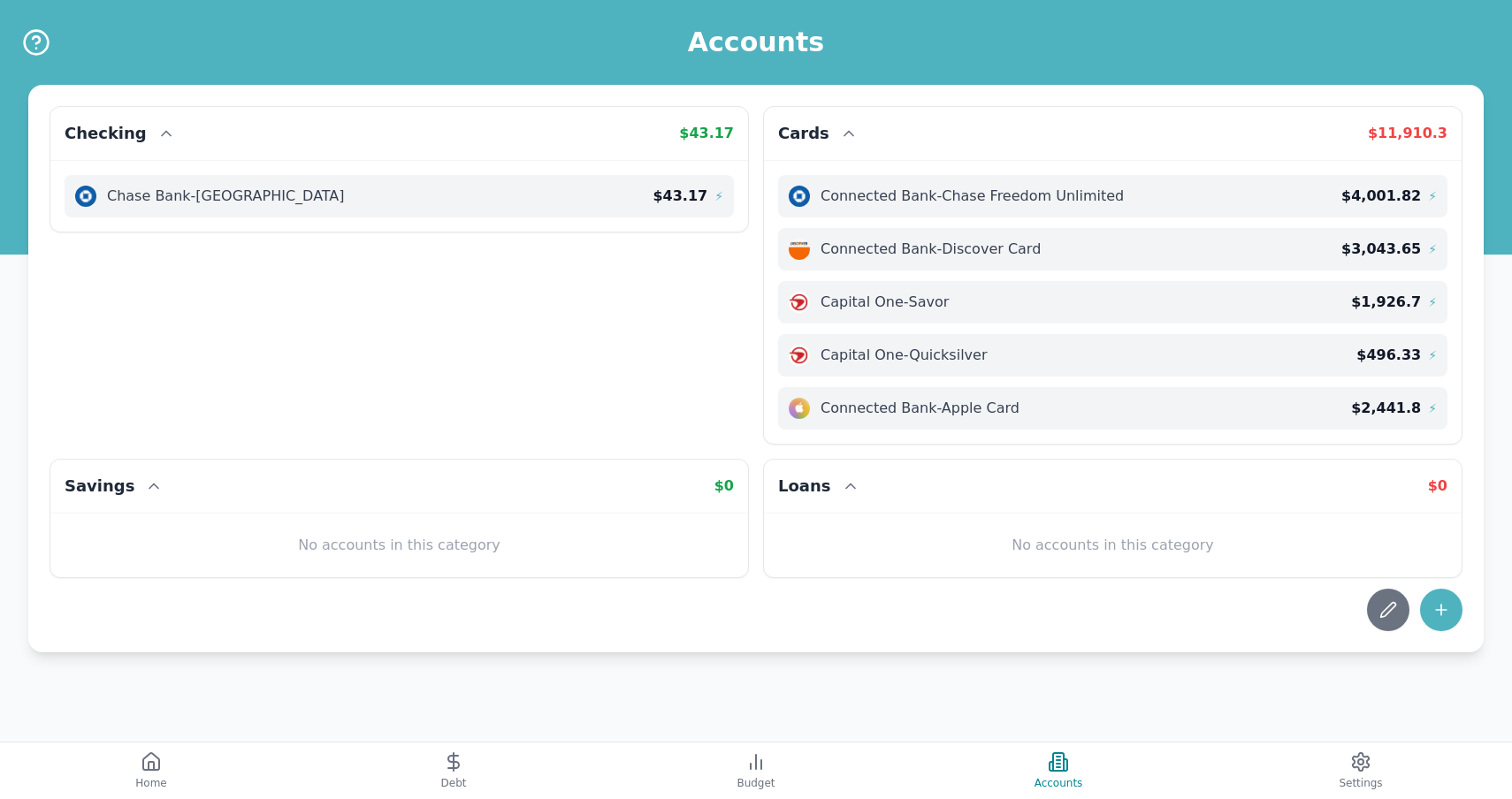
click at [1359, 740] on div "Checking $ 43.17 Chase Bank - CHASE COLLEGE $ 43.17 ⚡ Cards $ 11,910.3 Connecte…" at bounding box center [756, 371] width 1512 height 744
click at [1359, 751] on icon at bounding box center [1360, 762] width 21 height 21
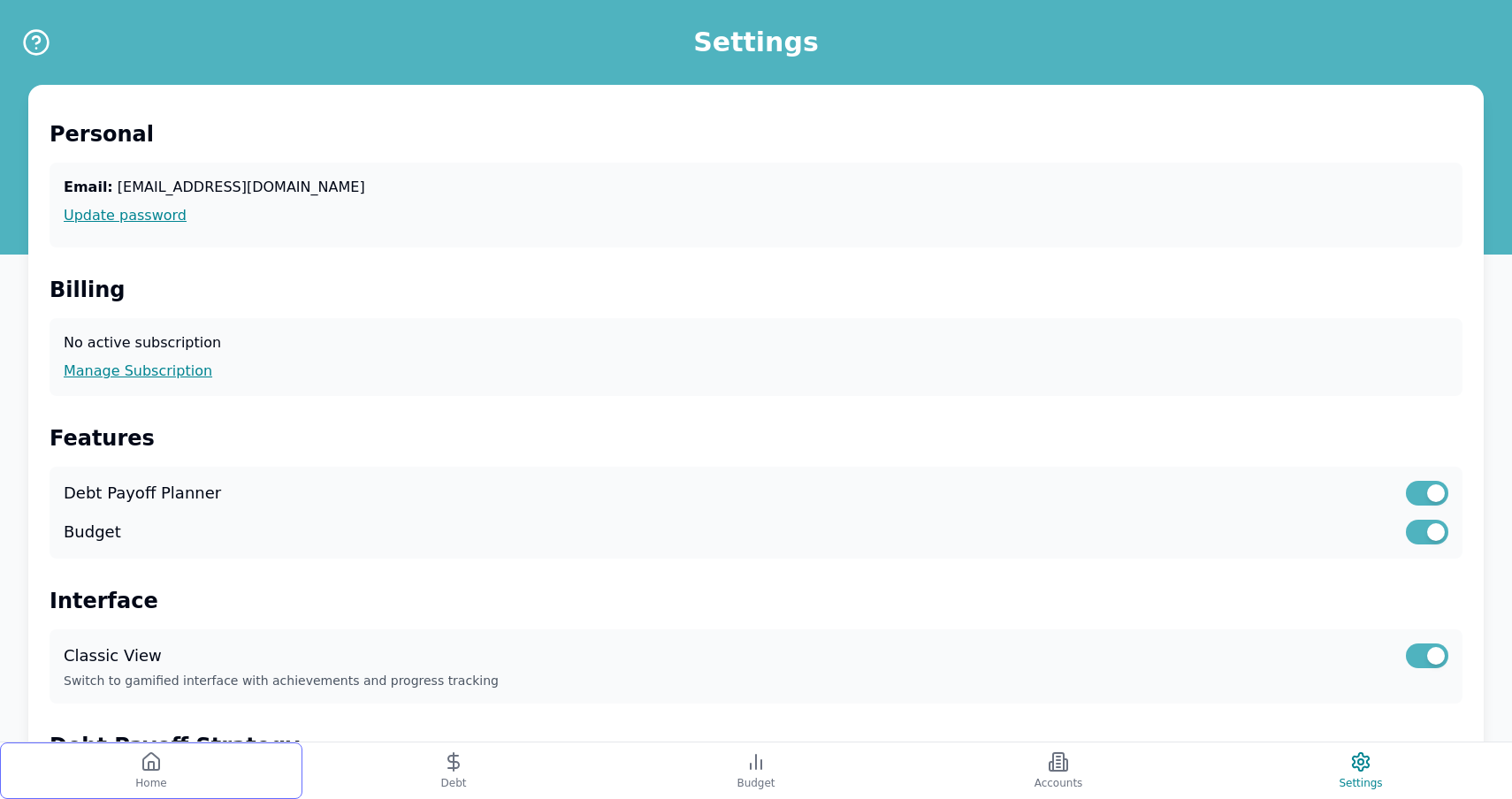
click at [158, 790] on button "Home" at bounding box center [151, 770] width 303 height 57
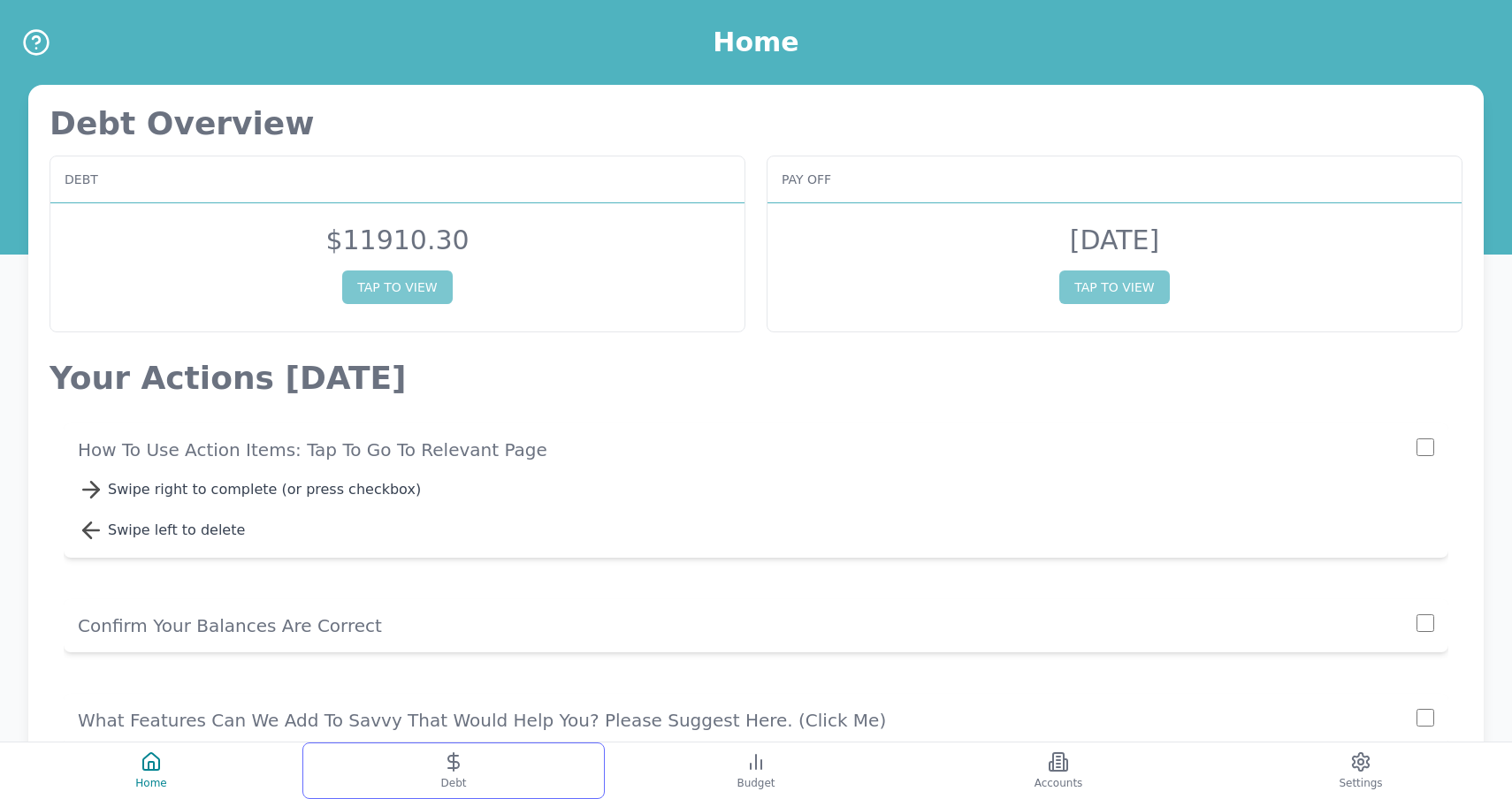
click at [457, 775] on button "Debt" at bounding box center [454, 770] width 303 height 57
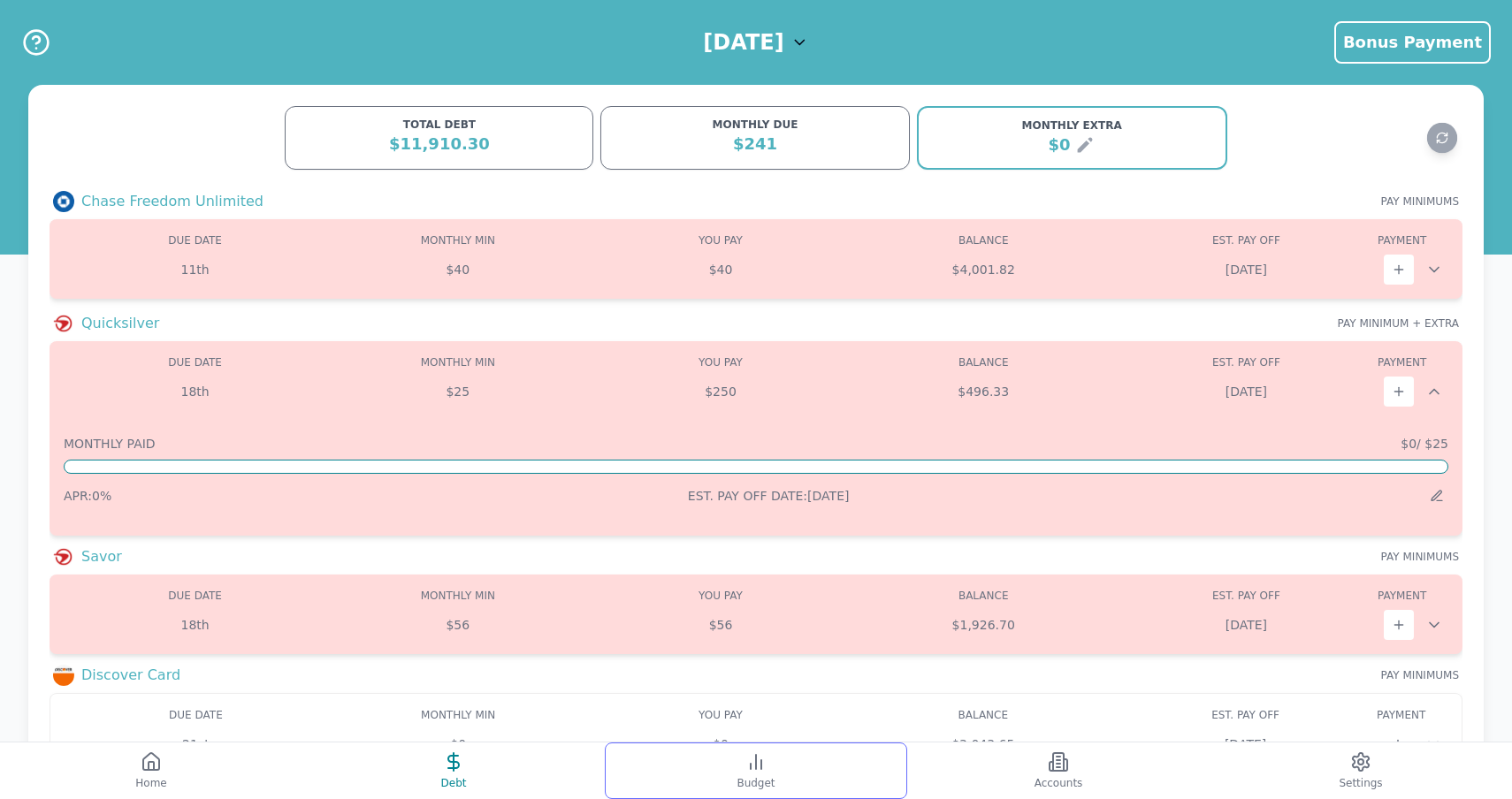
click at [761, 760] on line at bounding box center [761, 764] width 0 height 8
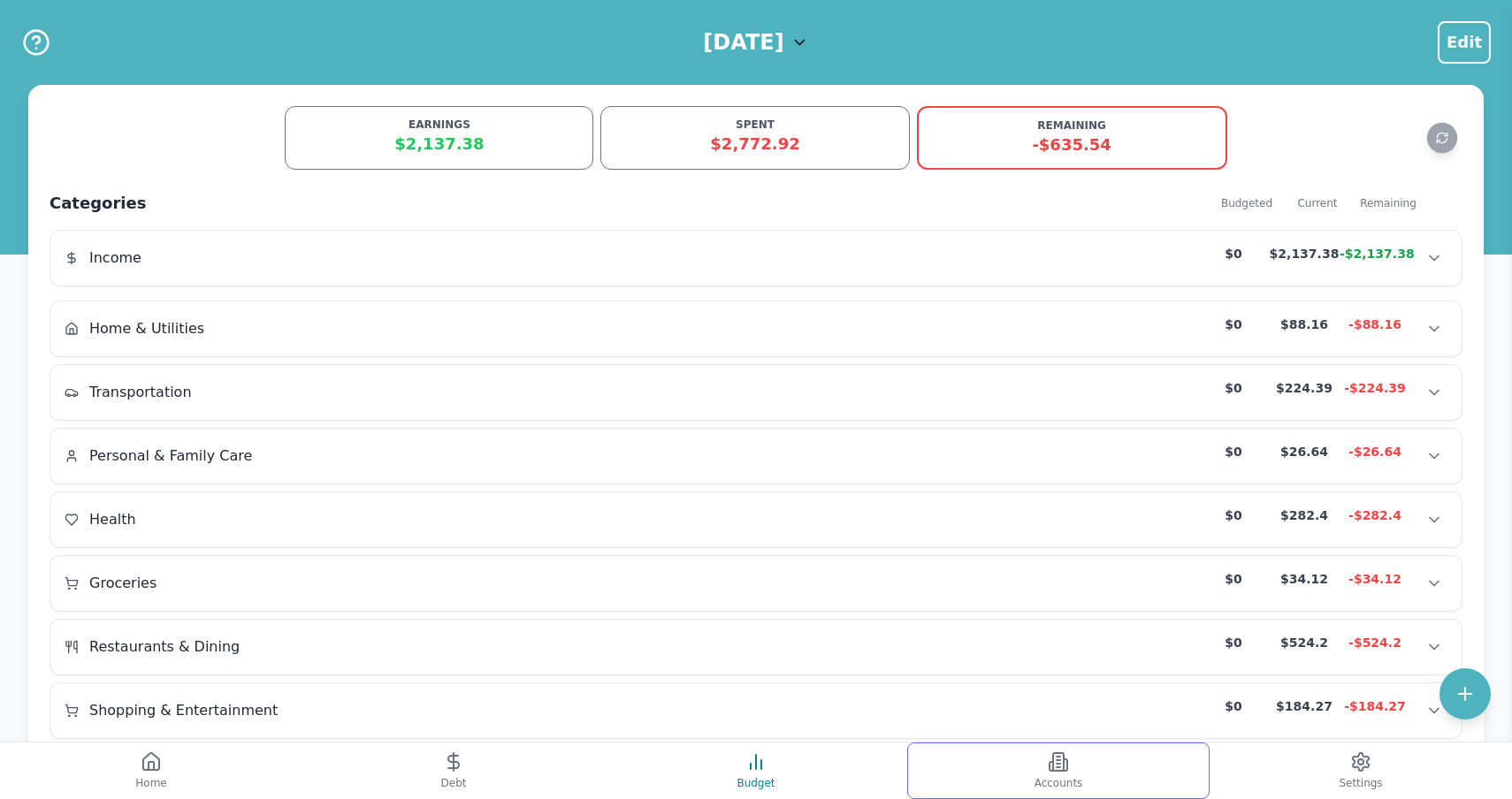
click at [1077, 786] on span "Accounts" at bounding box center [1058, 782] width 49 height 14
